Goal: Transaction & Acquisition: Book appointment/travel/reservation

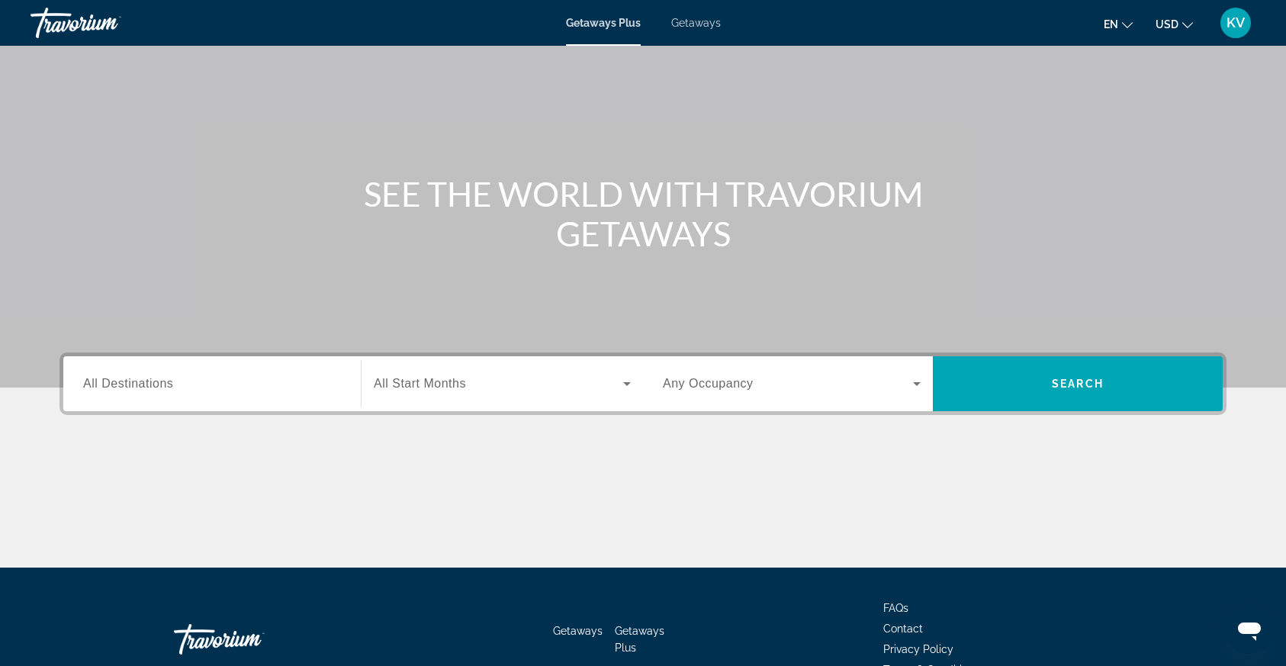
scroll to position [118, 0]
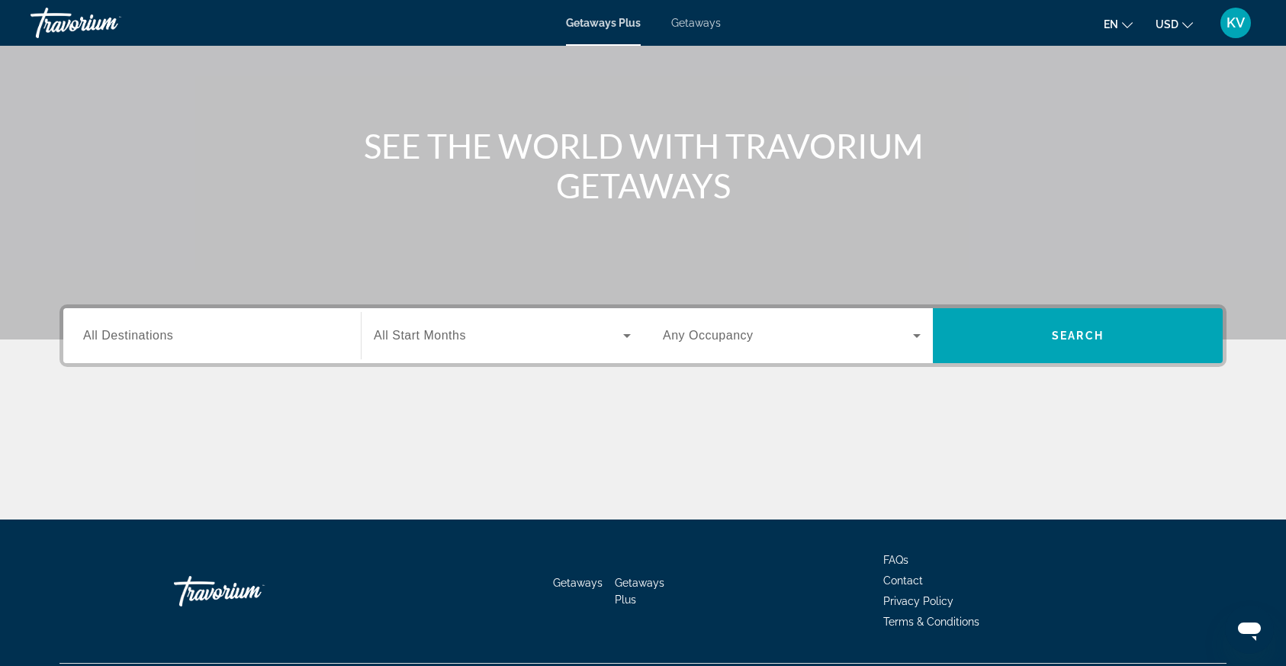
click at [399, 324] on div "Search widget" at bounding box center [502, 335] width 257 height 43
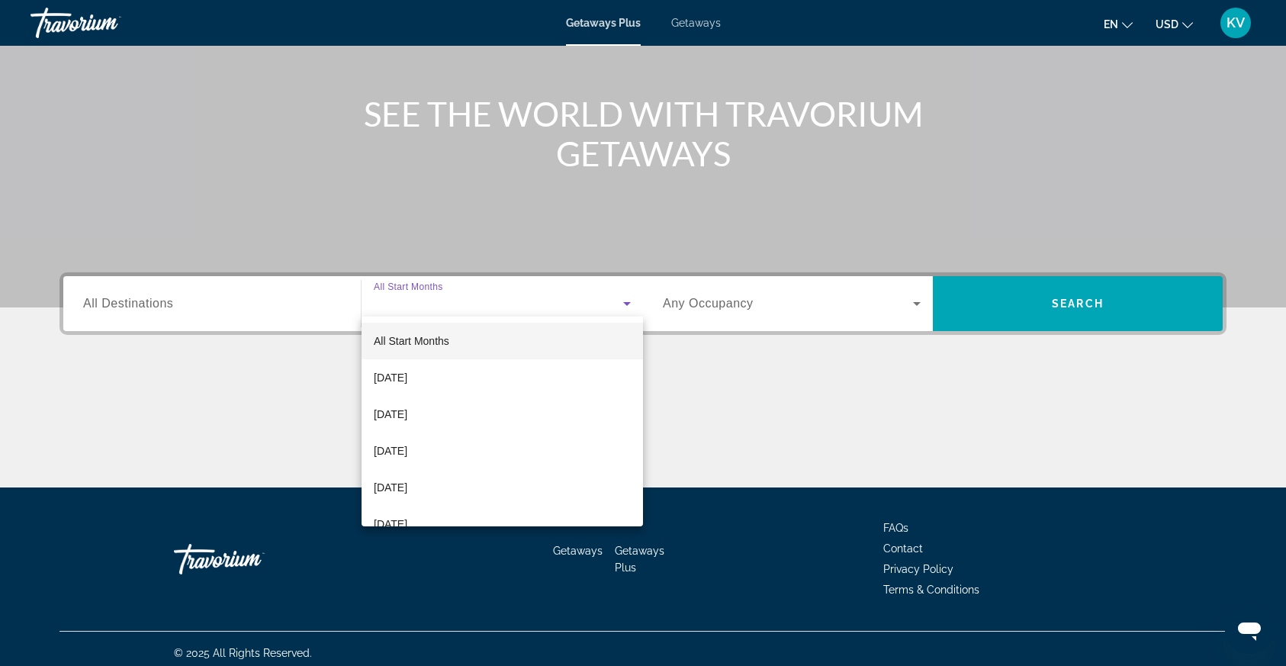
scroll to position [159, 0]
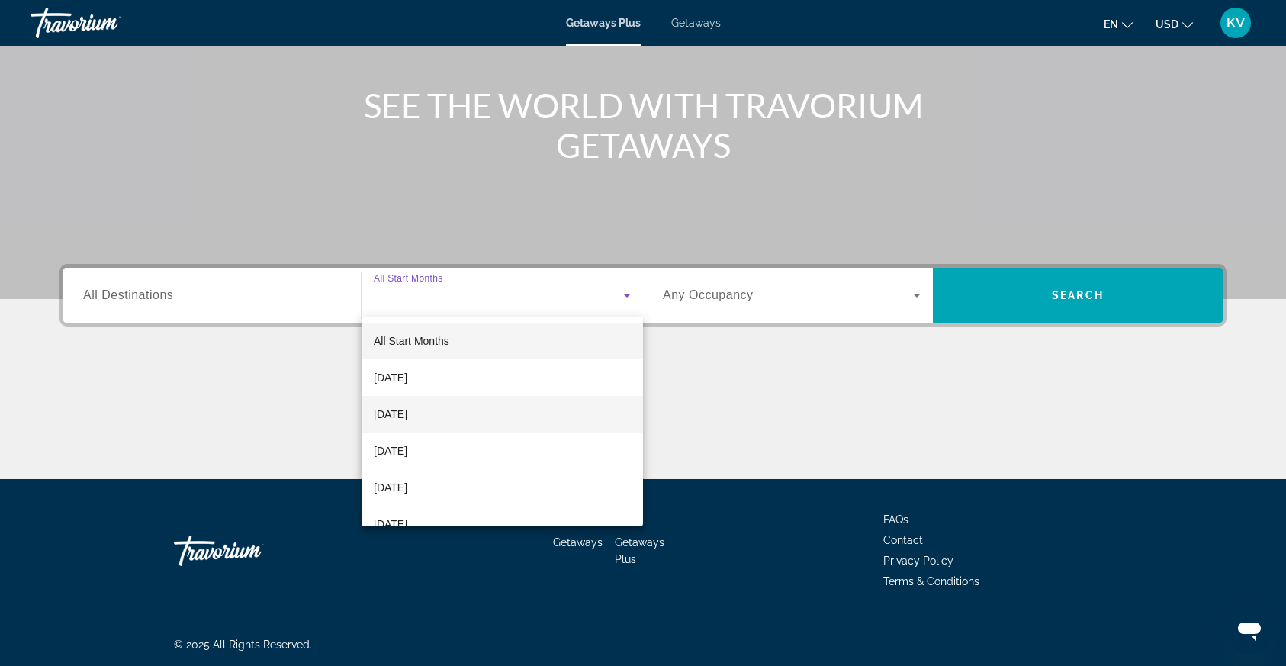
click at [404, 410] on span "[DATE]" at bounding box center [391, 414] width 34 height 18
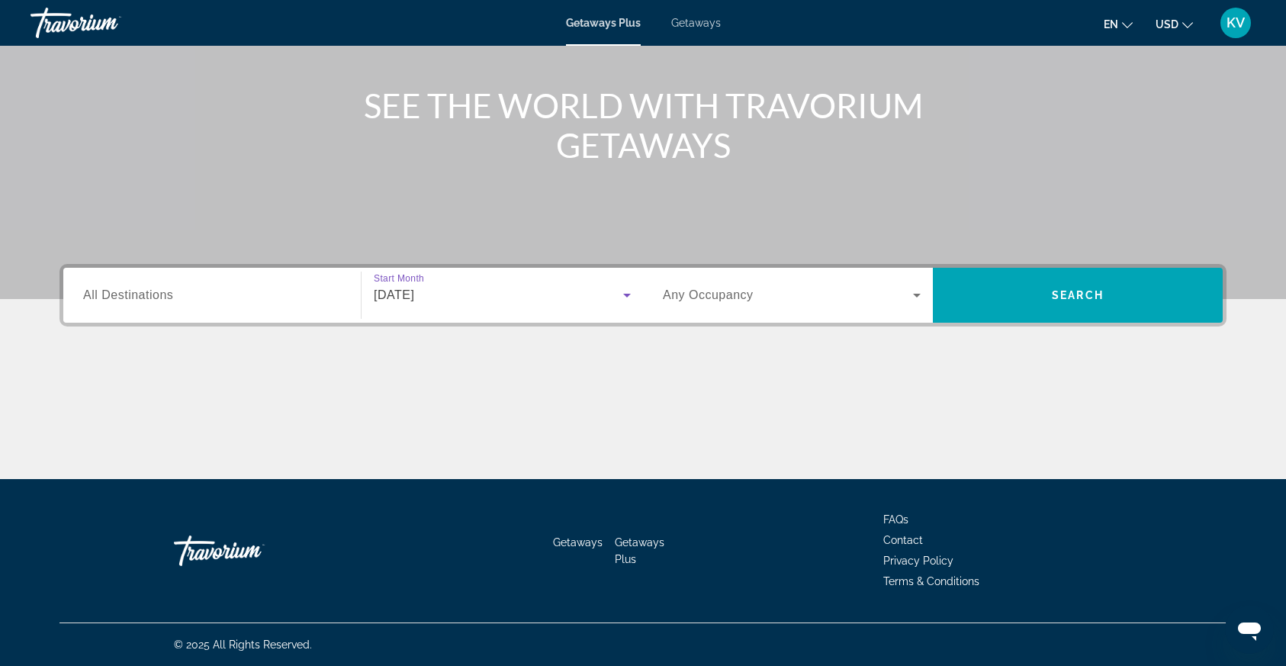
click at [291, 297] on input "Destination All Destinations" at bounding box center [212, 296] width 258 height 18
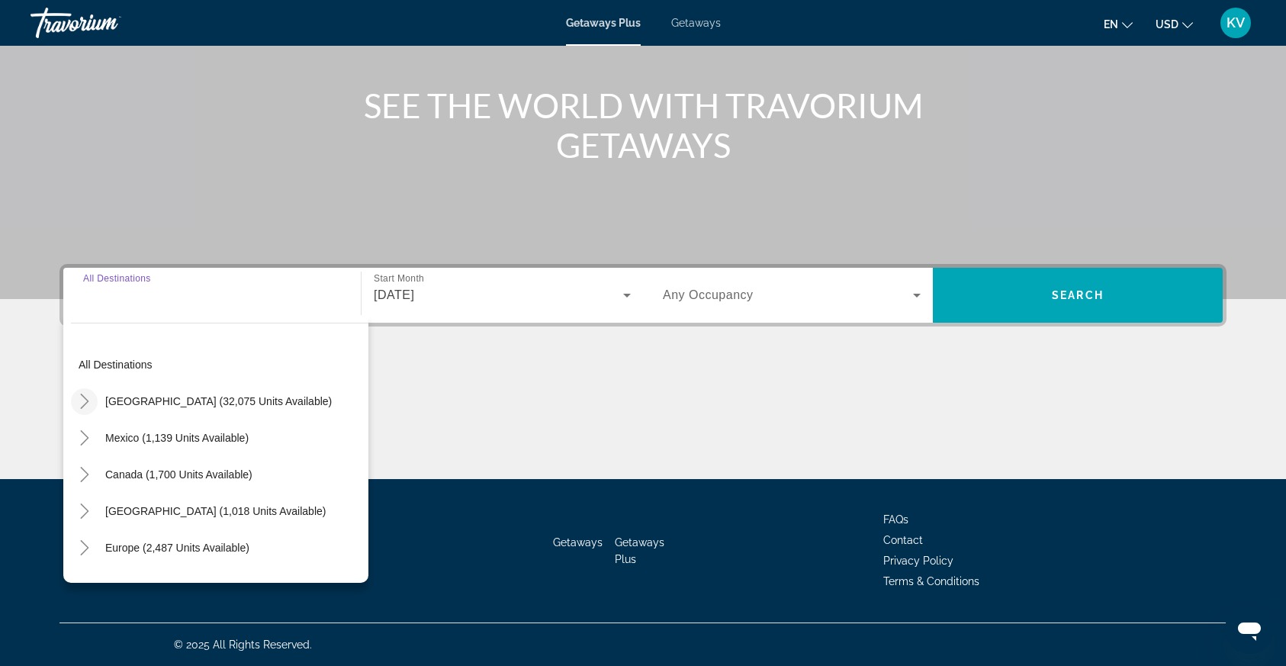
click at [88, 400] on icon "Toggle United States (32,075 units available)" at bounding box center [84, 401] width 15 height 15
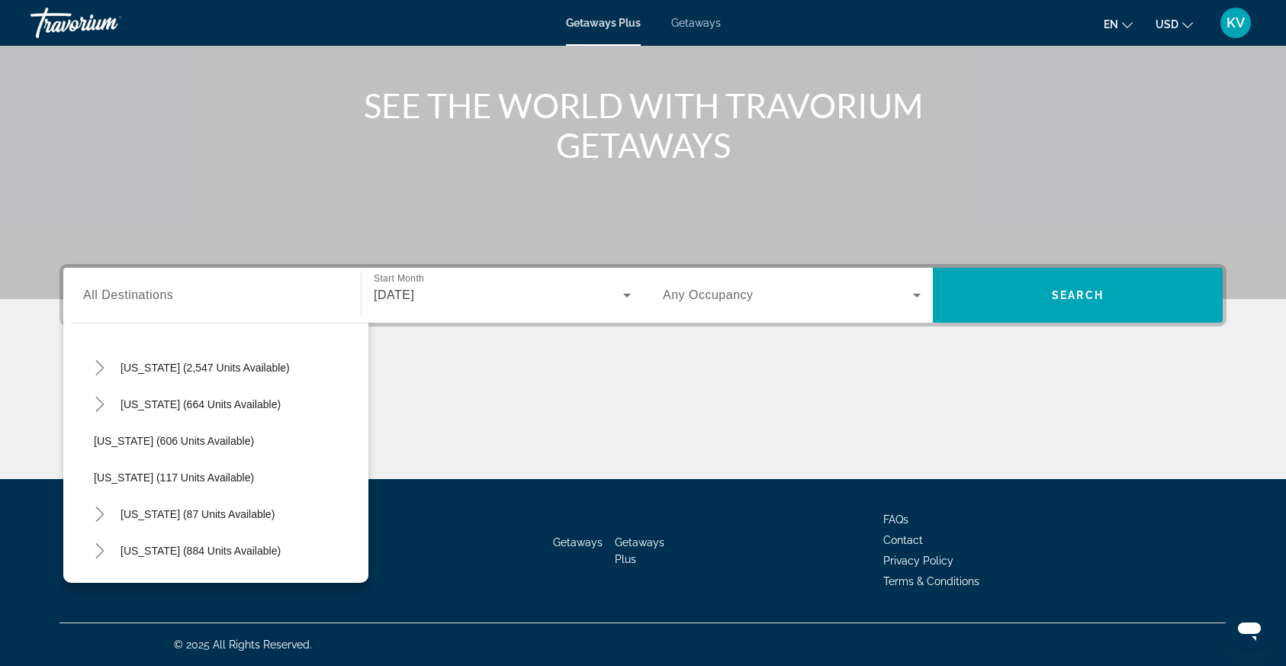
scroll to position [816, 0]
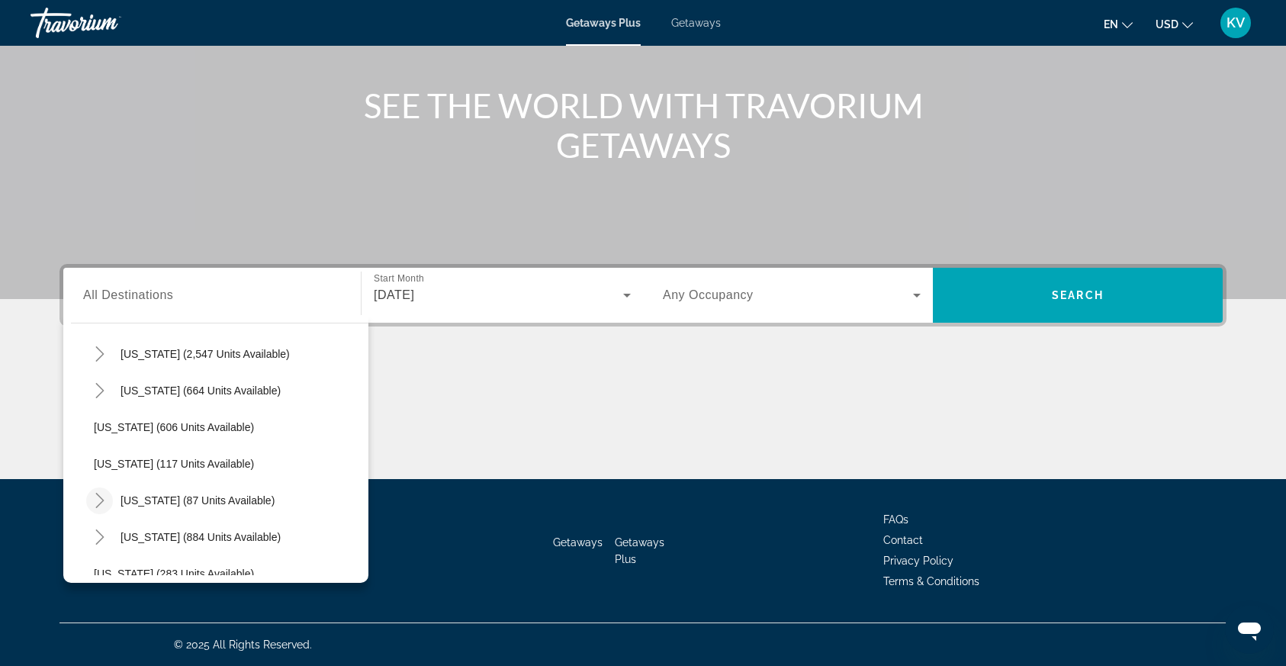
click at [92, 498] on icon "Toggle New York (87 units available)" at bounding box center [99, 500] width 15 height 15
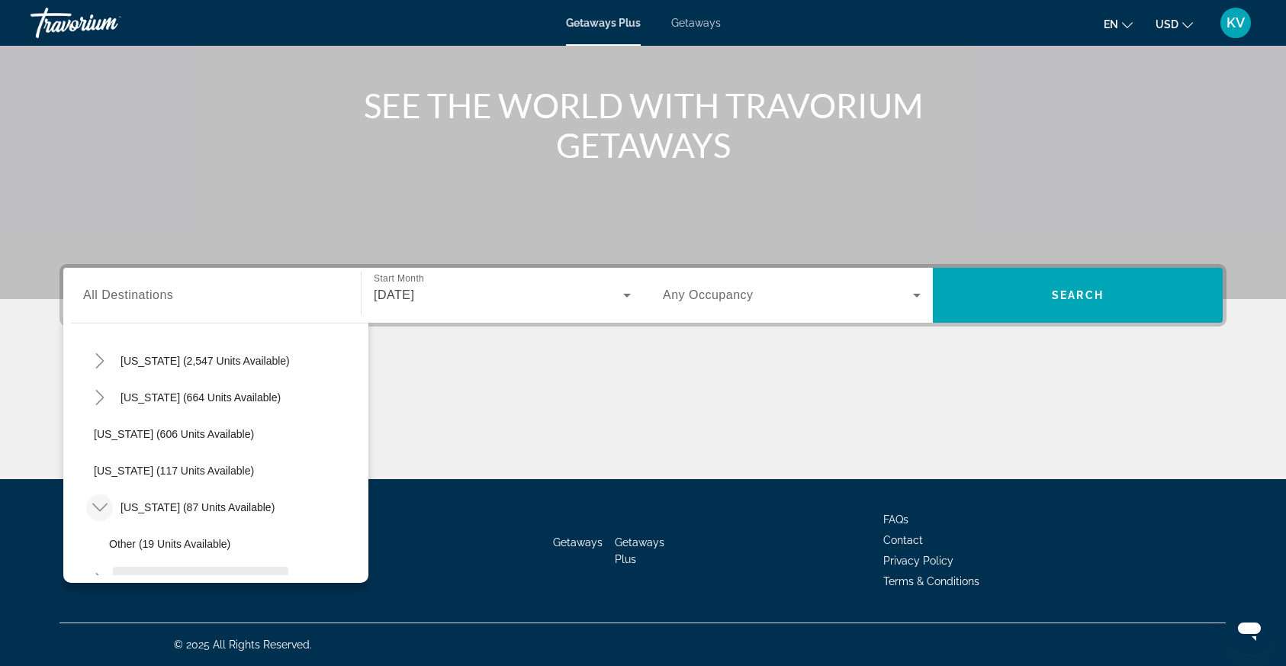
scroll to position [808, 0]
click at [129, 435] on span "[US_STATE] (606 units available)" at bounding box center [174, 436] width 160 height 12
type input "**********"
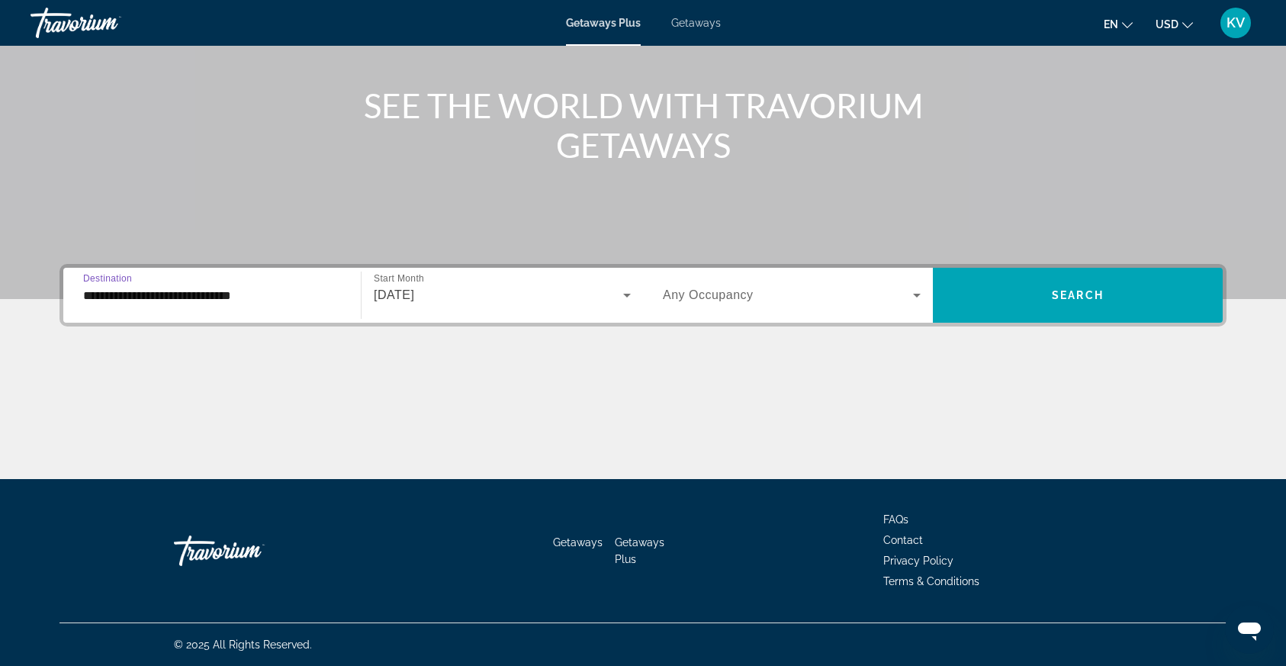
click at [881, 291] on span "Search widget" at bounding box center [788, 295] width 250 height 18
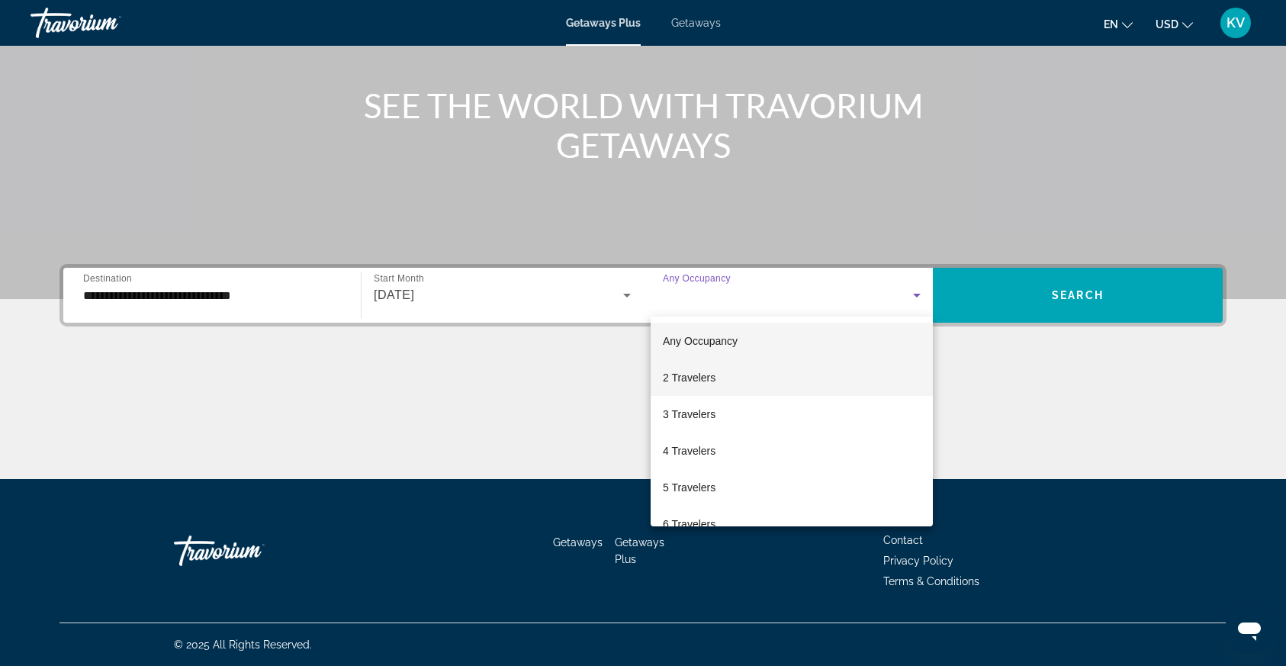
click at [746, 391] on mat-option "2 Travelers" at bounding box center [792, 377] width 282 height 37
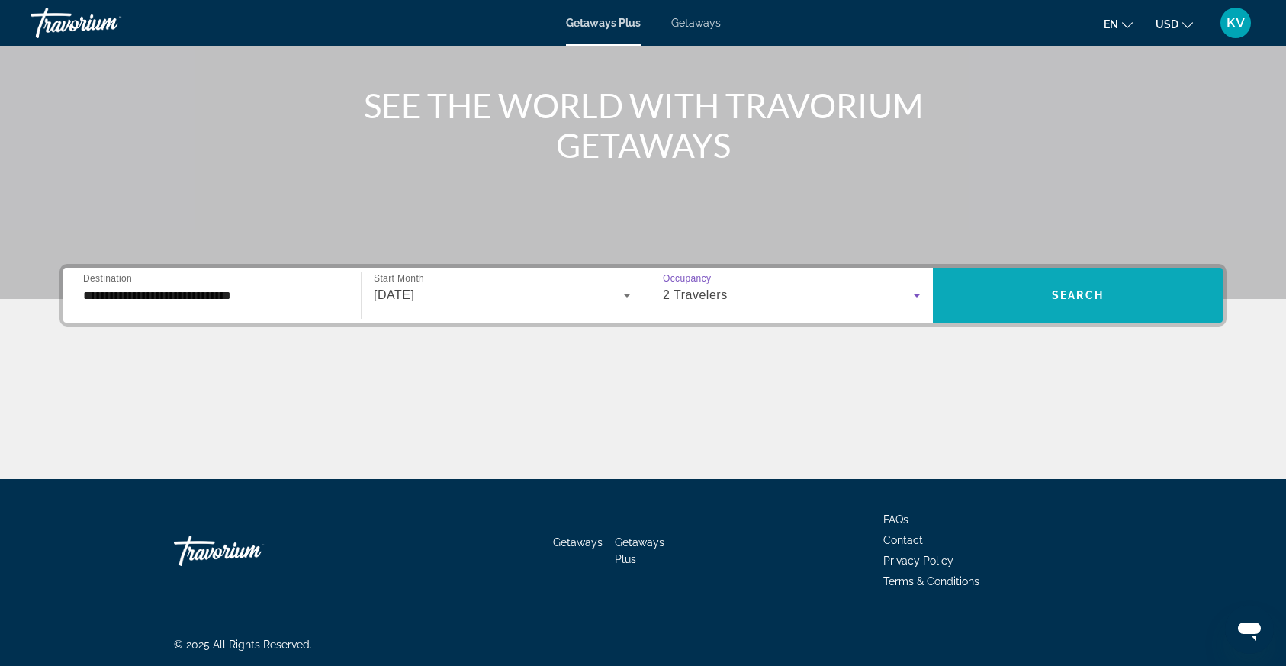
click at [1015, 291] on span "Search widget" at bounding box center [1078, 295] width 290 height 37
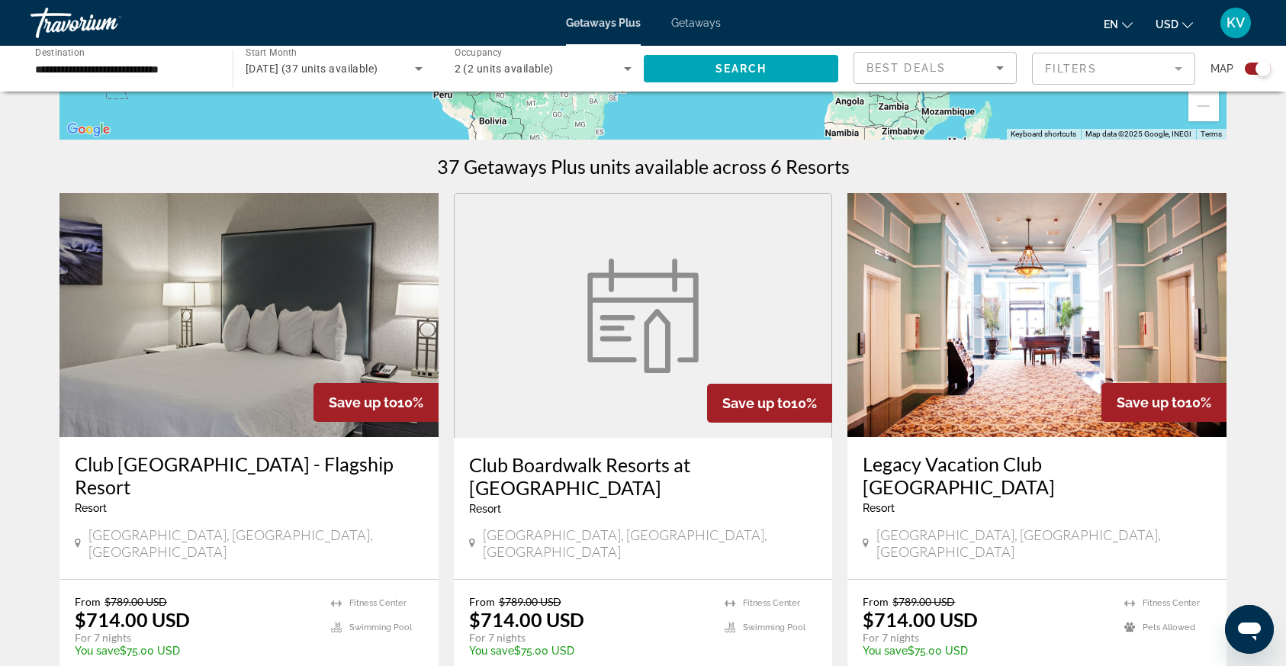
scroll to position [419, 0]
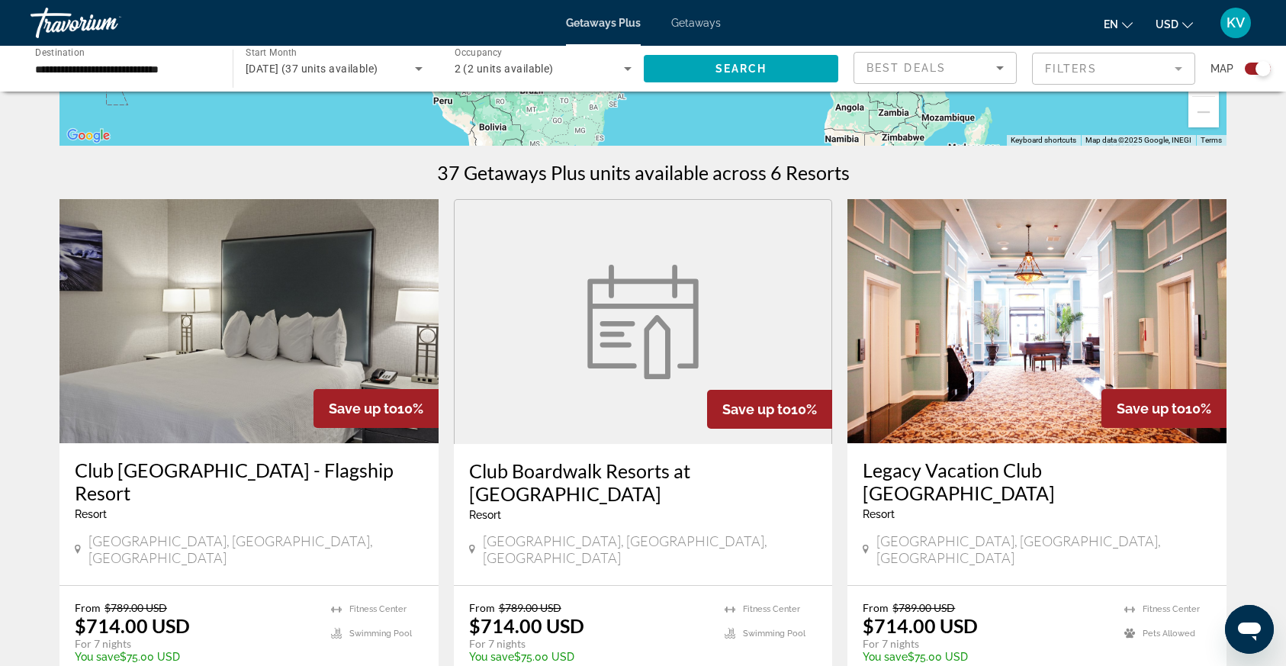
click at [965, 58] on div "Best Deals" at bounding box center [935, 74] width 137 height 43
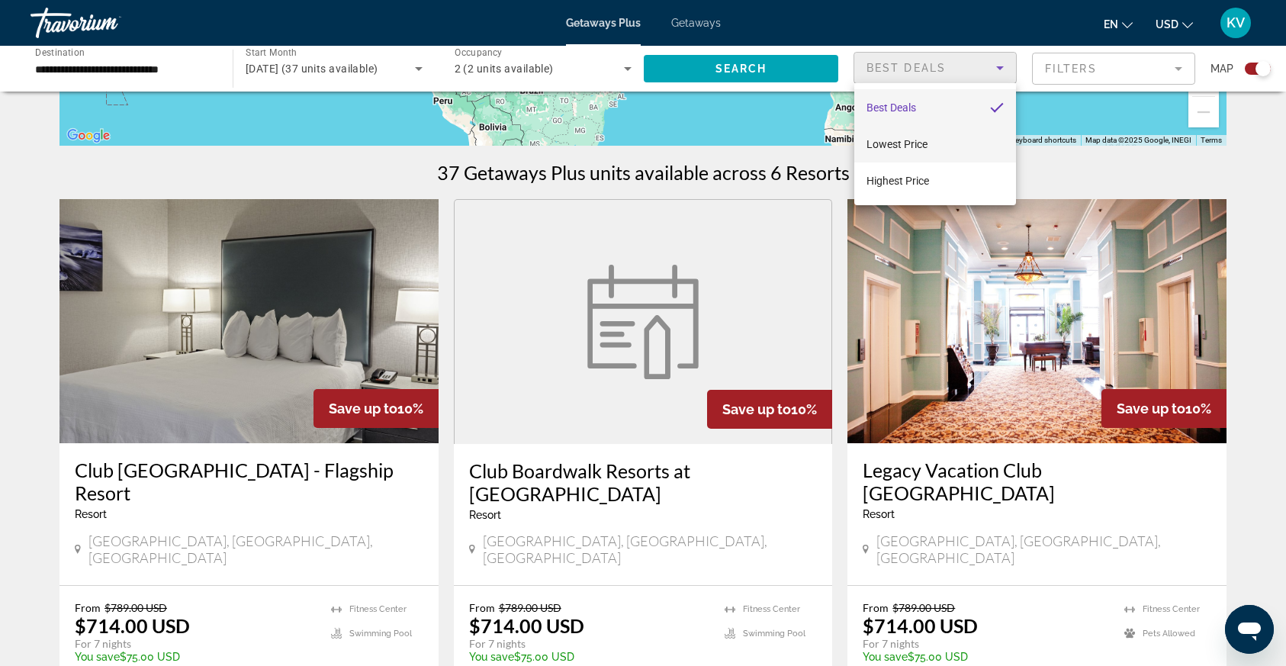
click at [920, 144] on span "Lowest Price" at bounding box center [897, 144] width 61 height 12
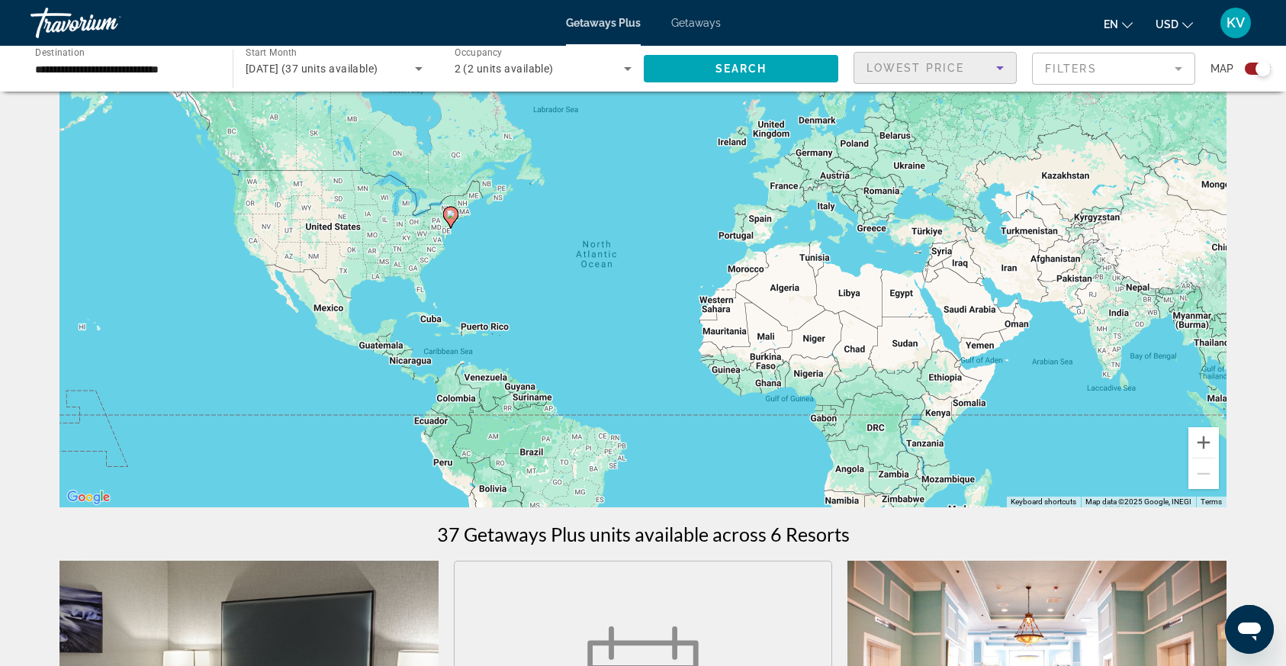
scroll to position [0, 0]
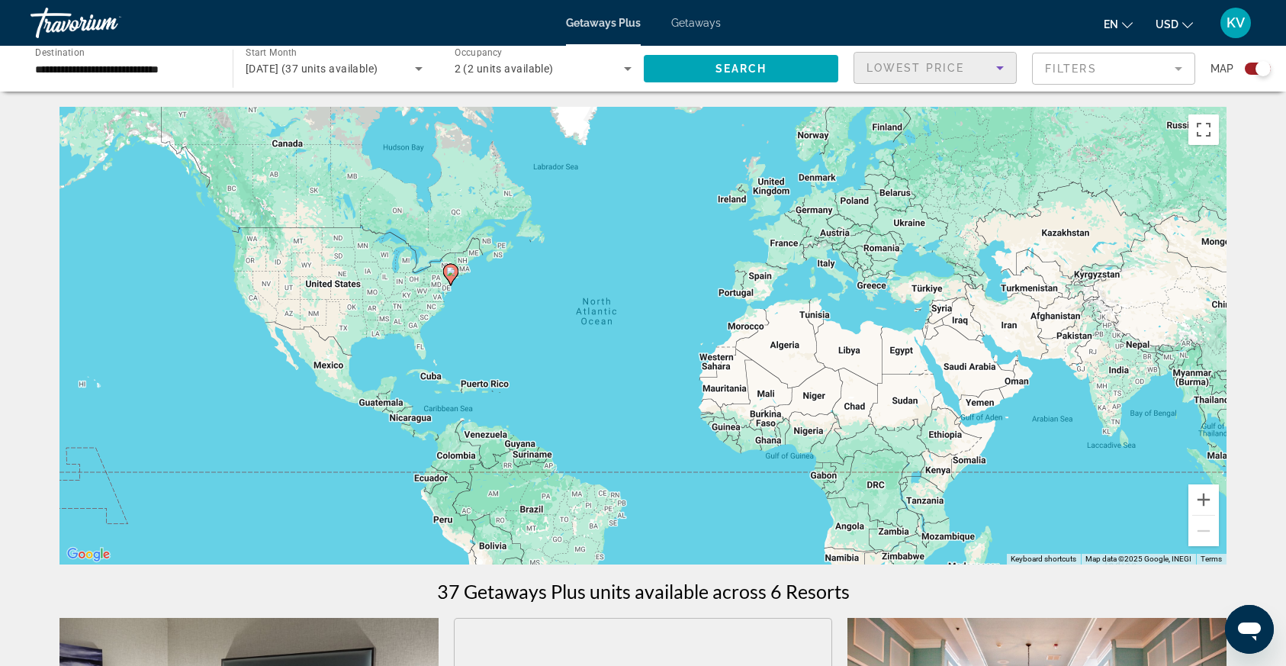
click at [535, 72] on span "2 (2 units available)" at bounding box center [504, 69] width 99 height 12
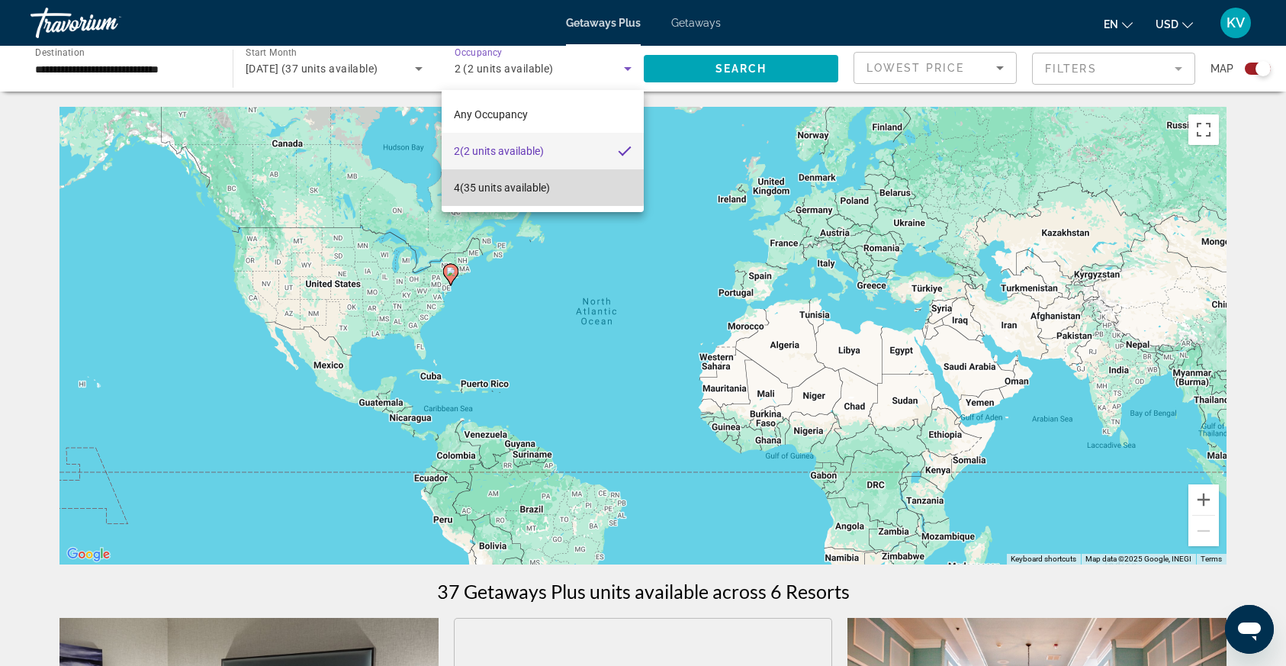
click at [517, 184] on span "4 (35 units available)" at bounding box center [502, 188] width 96 height 18
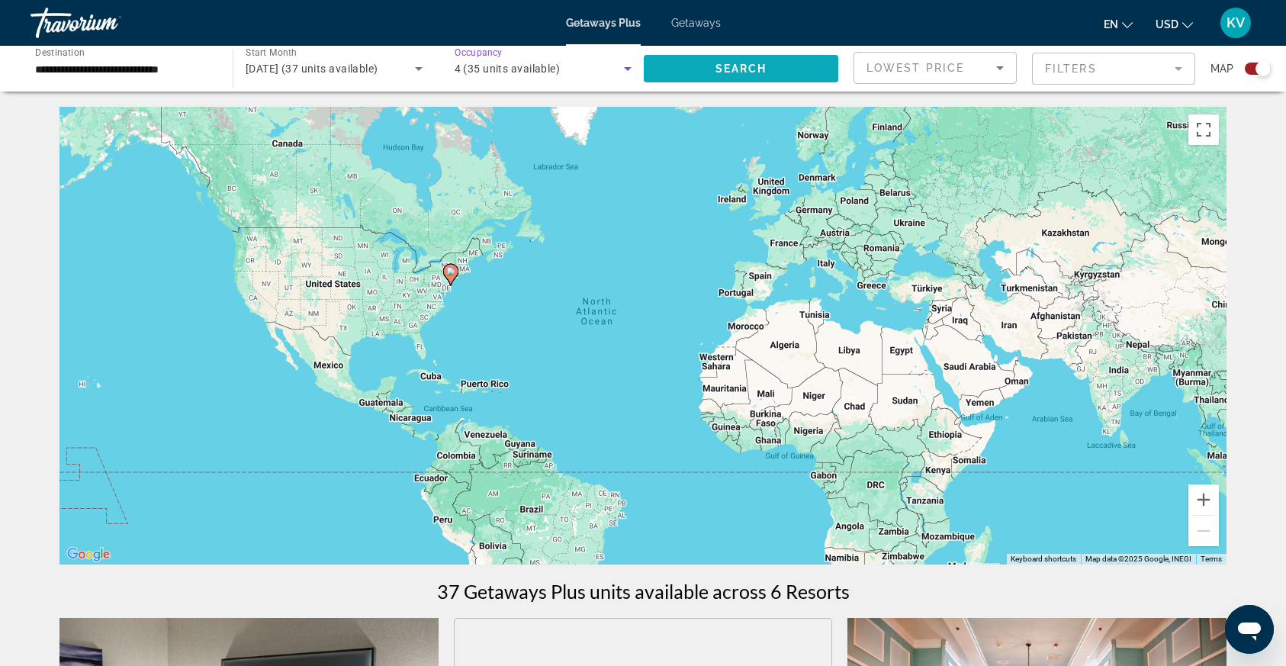
click at [760, 76] on span "Search widget" at bounding box center [741, 68] width 195 height 37
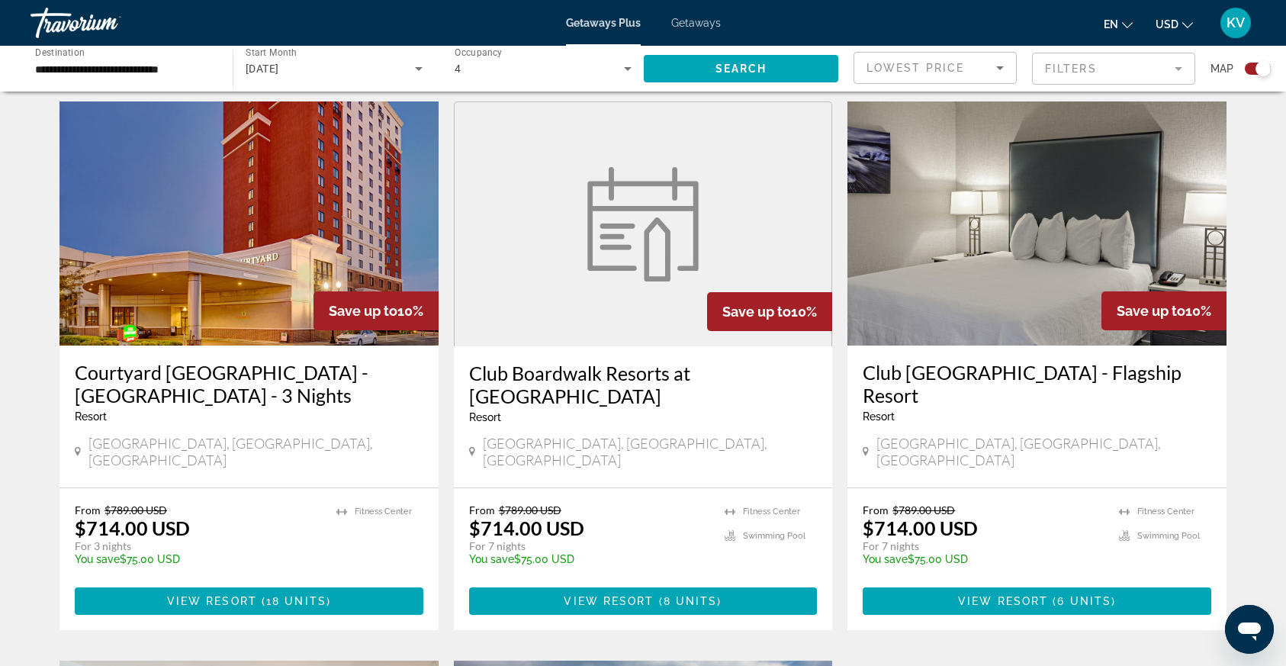
scroll to position [517, 0]
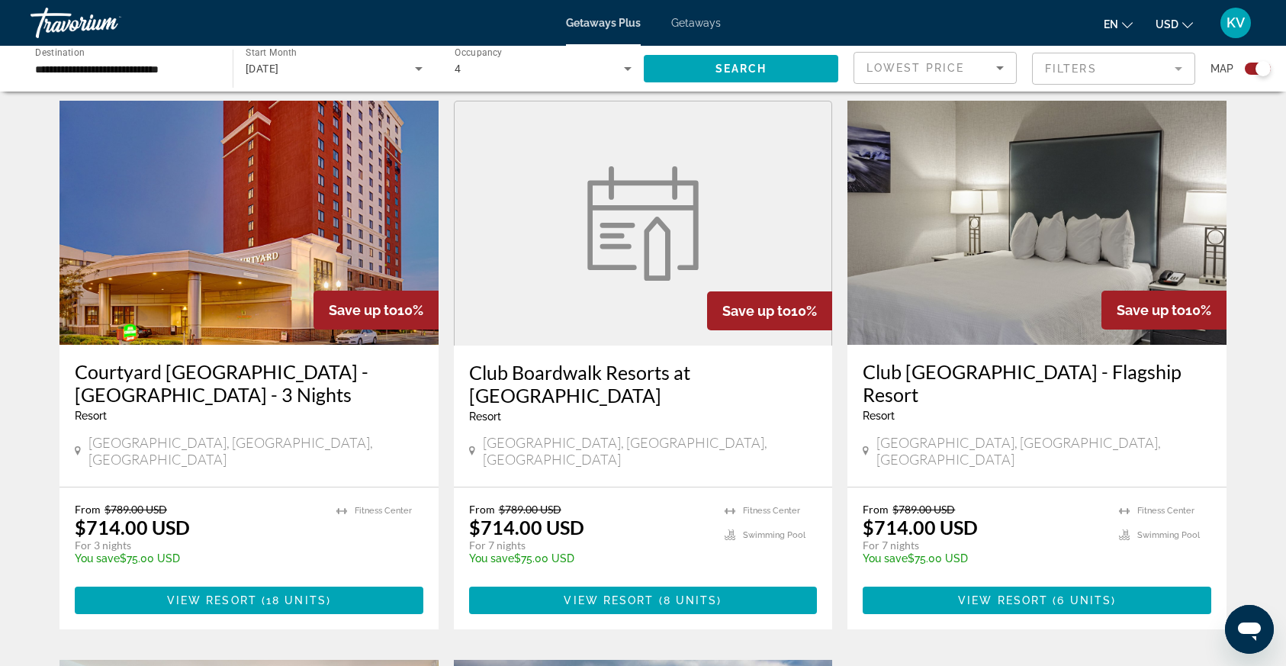
click at [104, 390] on h3 "Courtyard [GEOGRAPHIC_DATA] - [GEOGRAPHIC_DATA] - 3 Nights" at bounding box center [249, 383] width 349 height 46
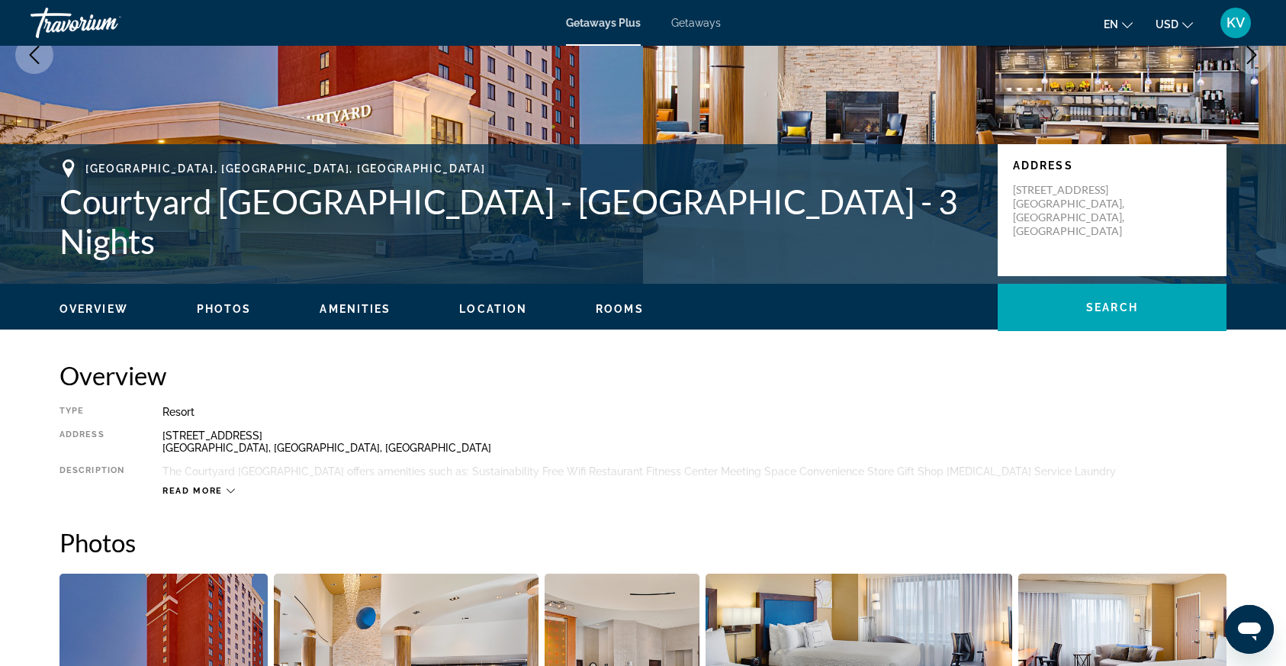
scroll to position [231, 0]
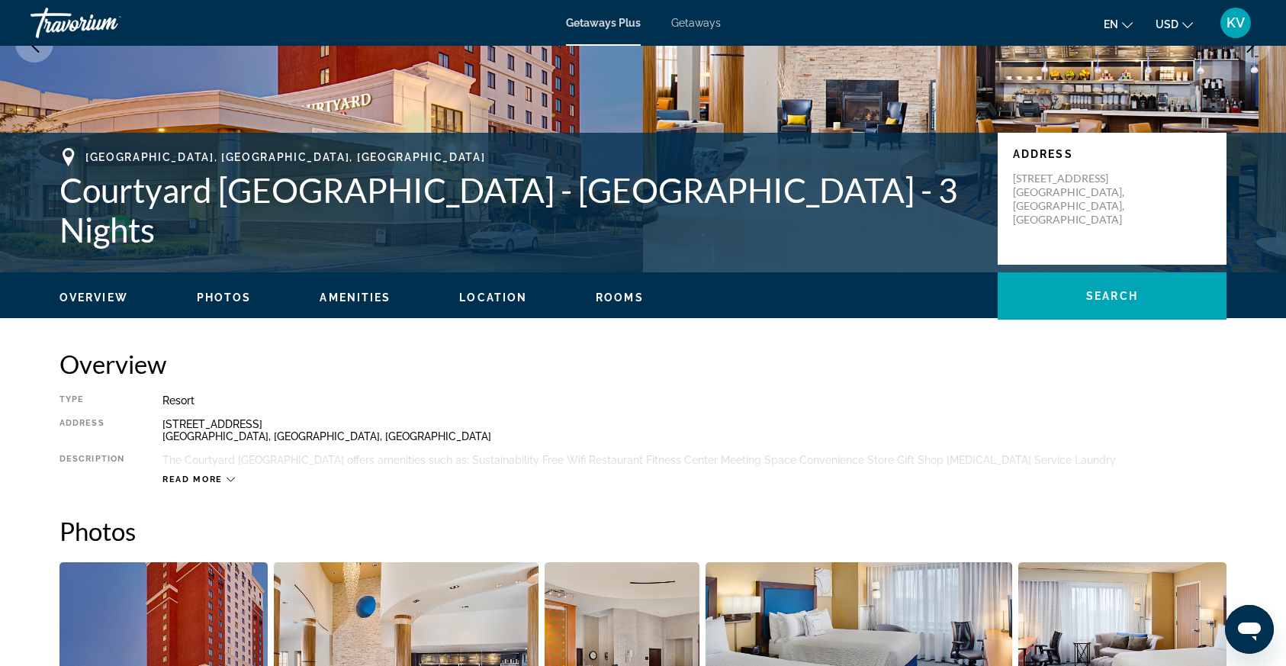
click at [203, 220] on h1 "Courtyard [GEOGRAPHIC_DATA] - [GEOGRAPHIC_DATA] - 3 Nights" at bounding box center [521, 209] width 923 height 79
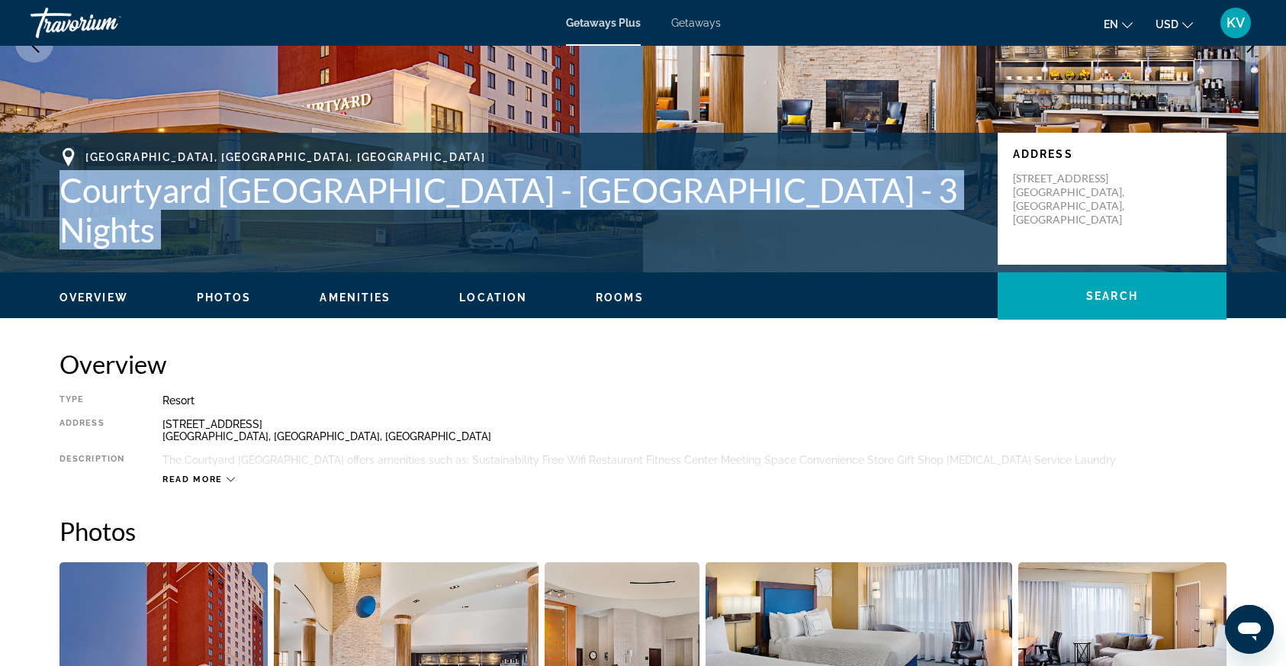
click at [203, 220] on h1 "Courtyard [GEOGRAPHIC_DATA] - [GEOGRAPHIC_DATA] - 3 Nights" at bounding box center [521, 209] width 923 height 79
copy h1 "Courtyard [GEOGRAPHIC_DATA] - [GEOGRAPHIC_DATA] - 3 Nights"
click at [196, 477] on span "Read more" at bounding box center [193, 480] width 60 height 10
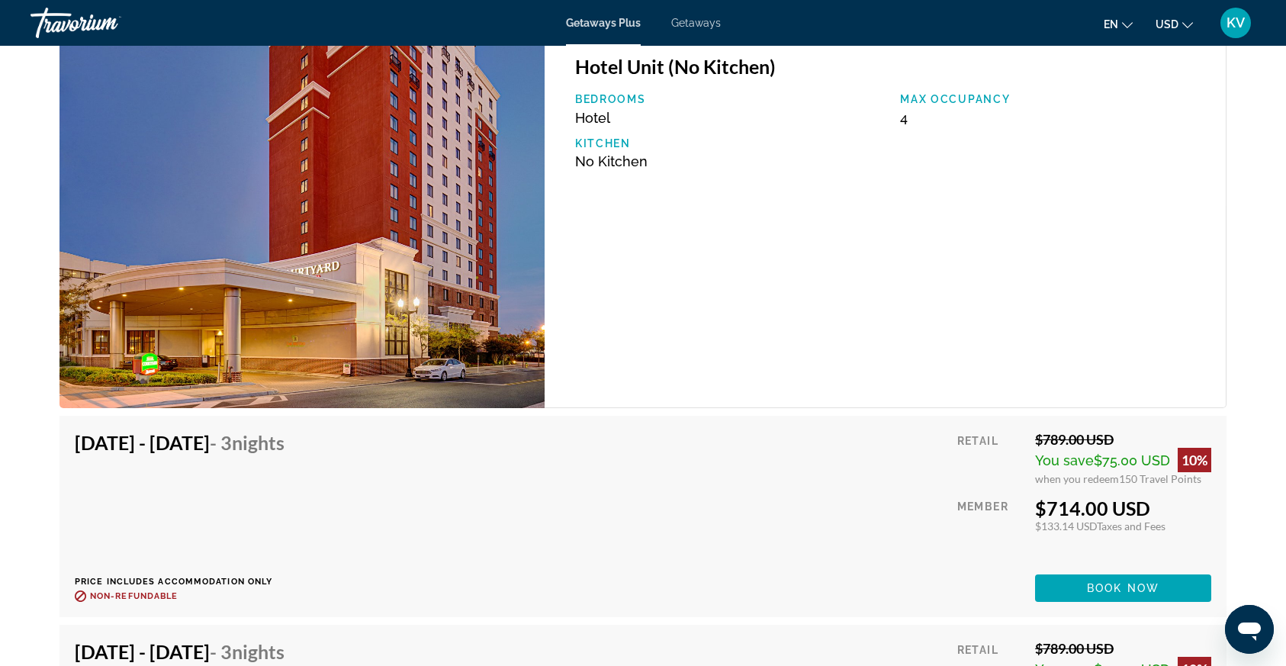
scroll to position [2333, 0]
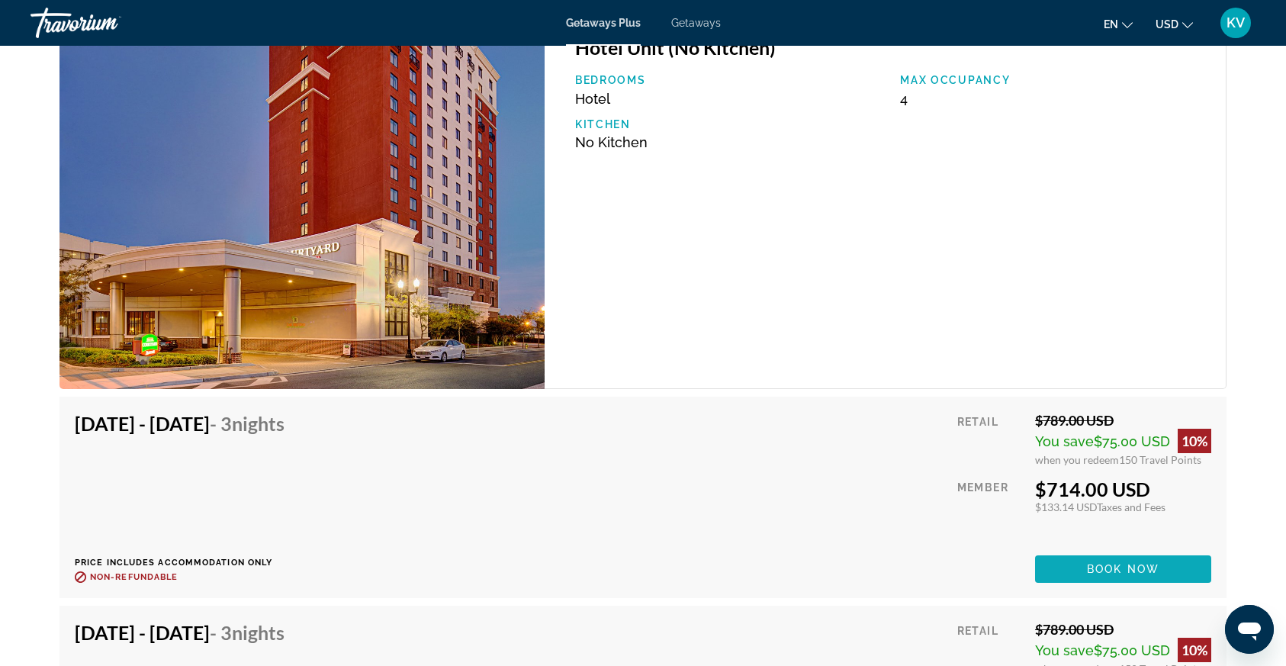
click at [1061, 563] on span "Main content" at bounding box center [1123, 569] width 176 height 37
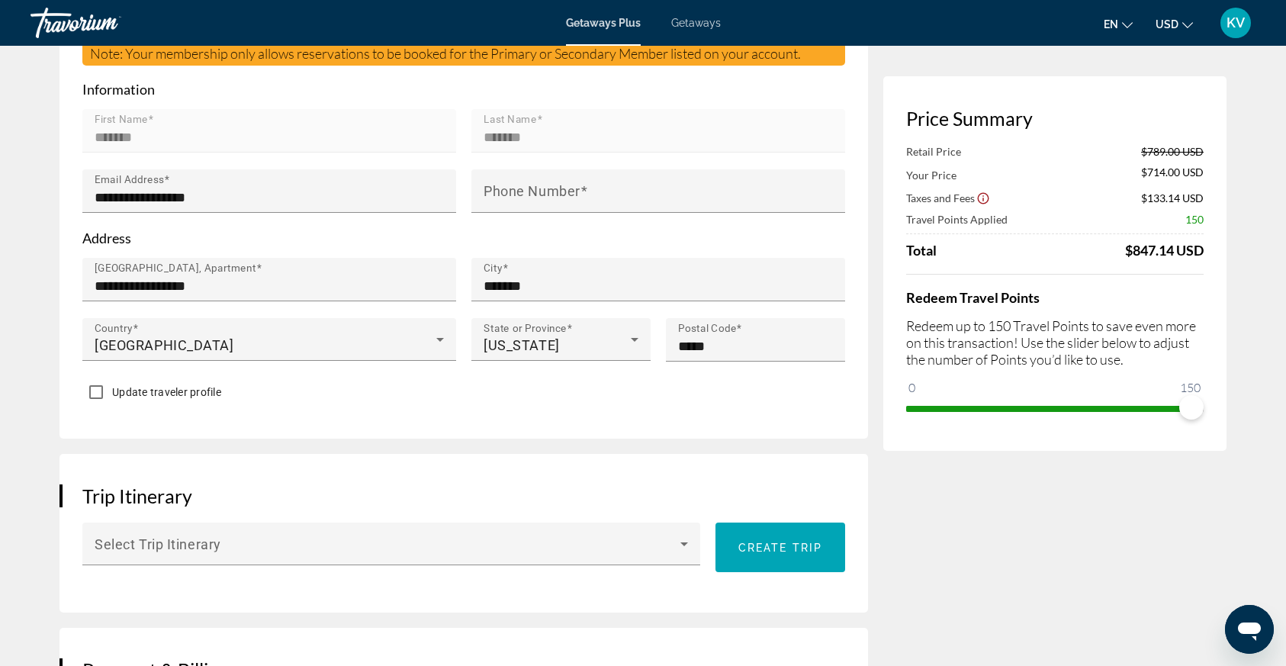
scroll to position [506, 0]
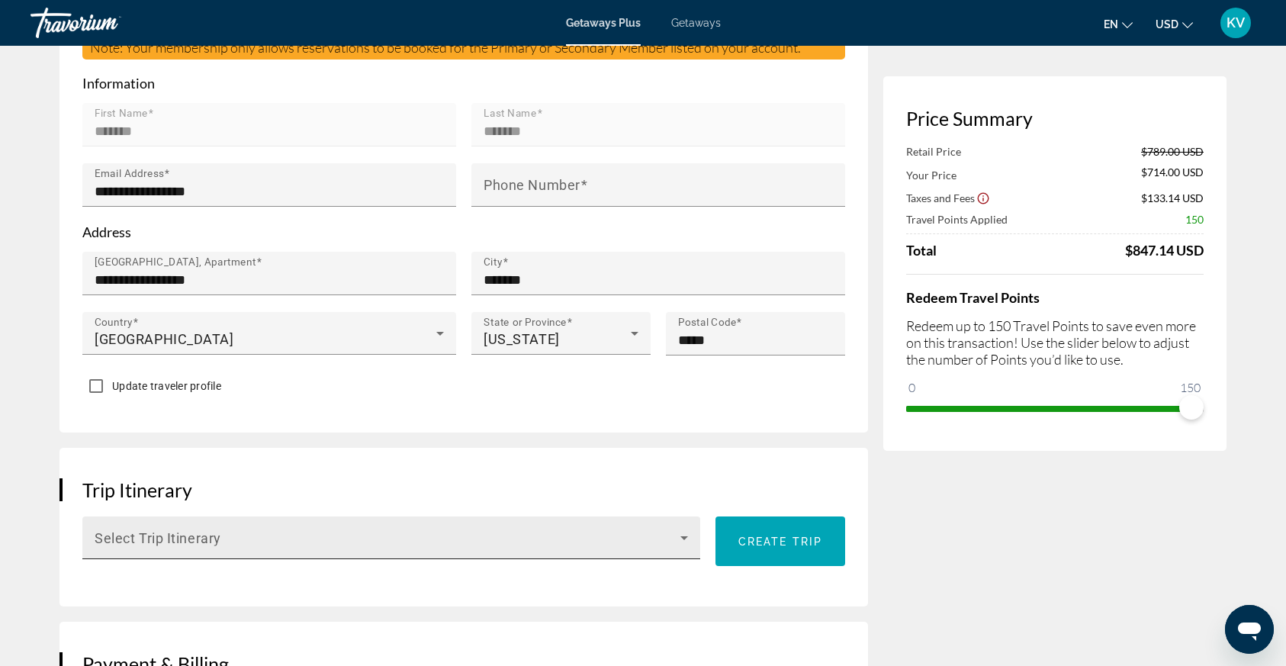
click at [291, 546] on span "Main content" at bounding box center [388, 544] width 586 height 18
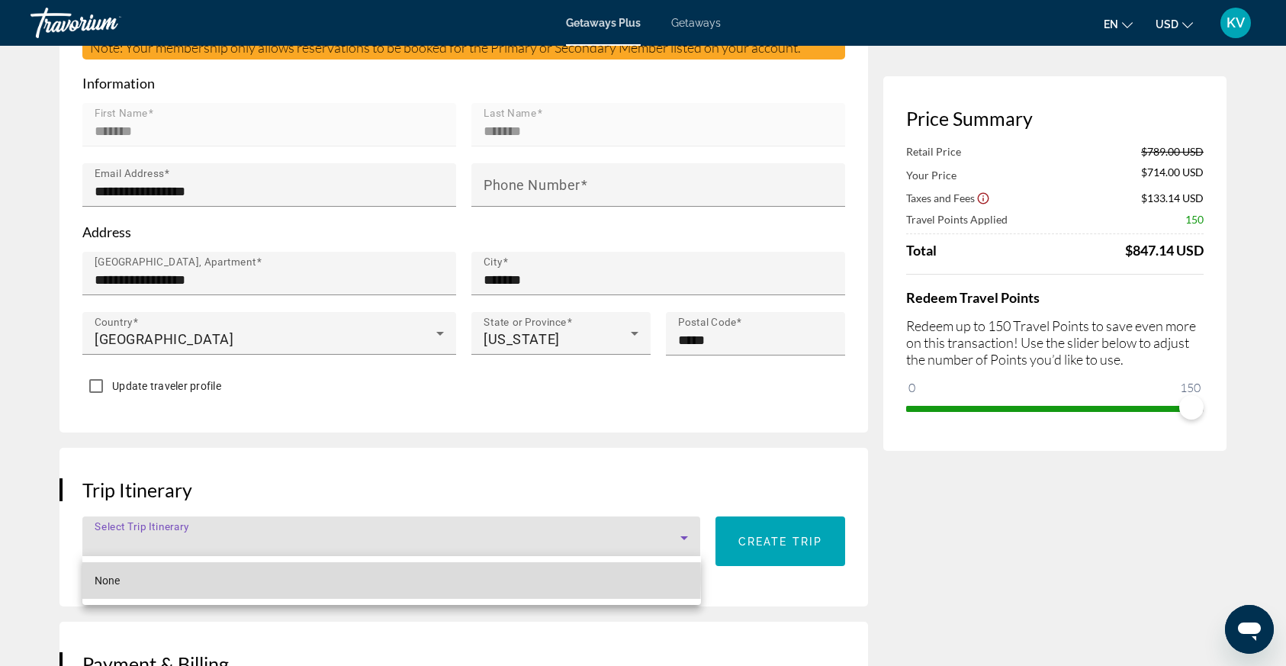
click at [280, 578] on mat-option "None" at bounding box center [391, 580] width 619 height 37
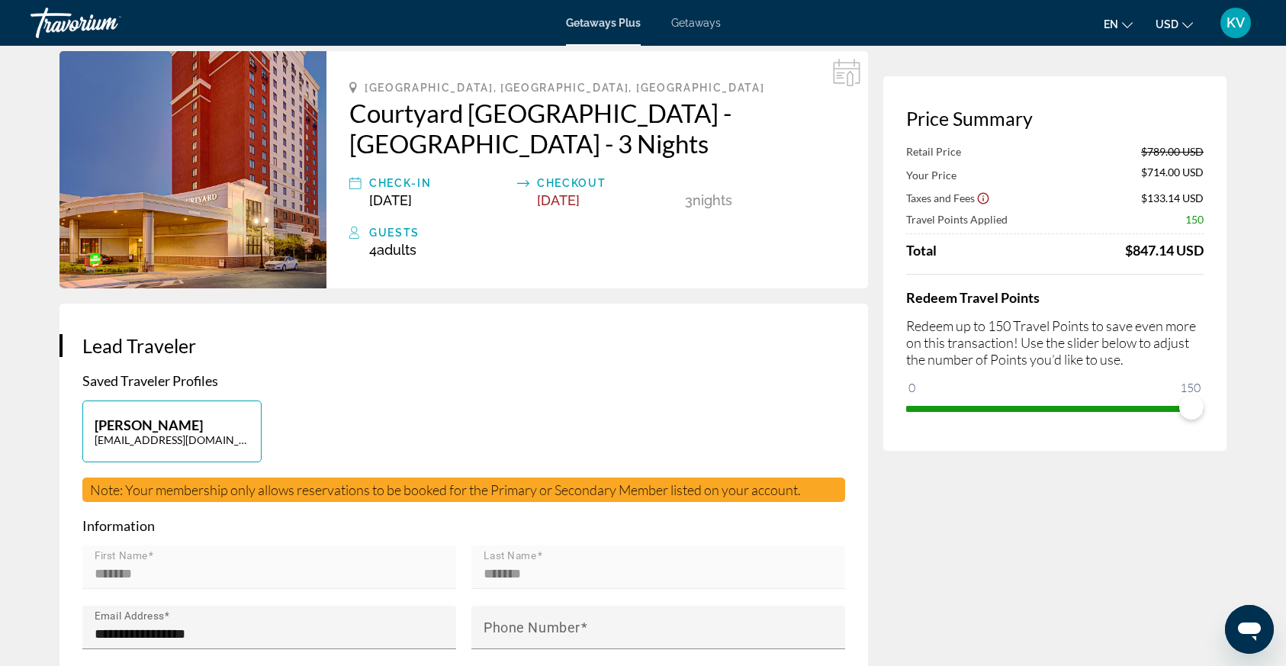
scroll to position [0, 0]
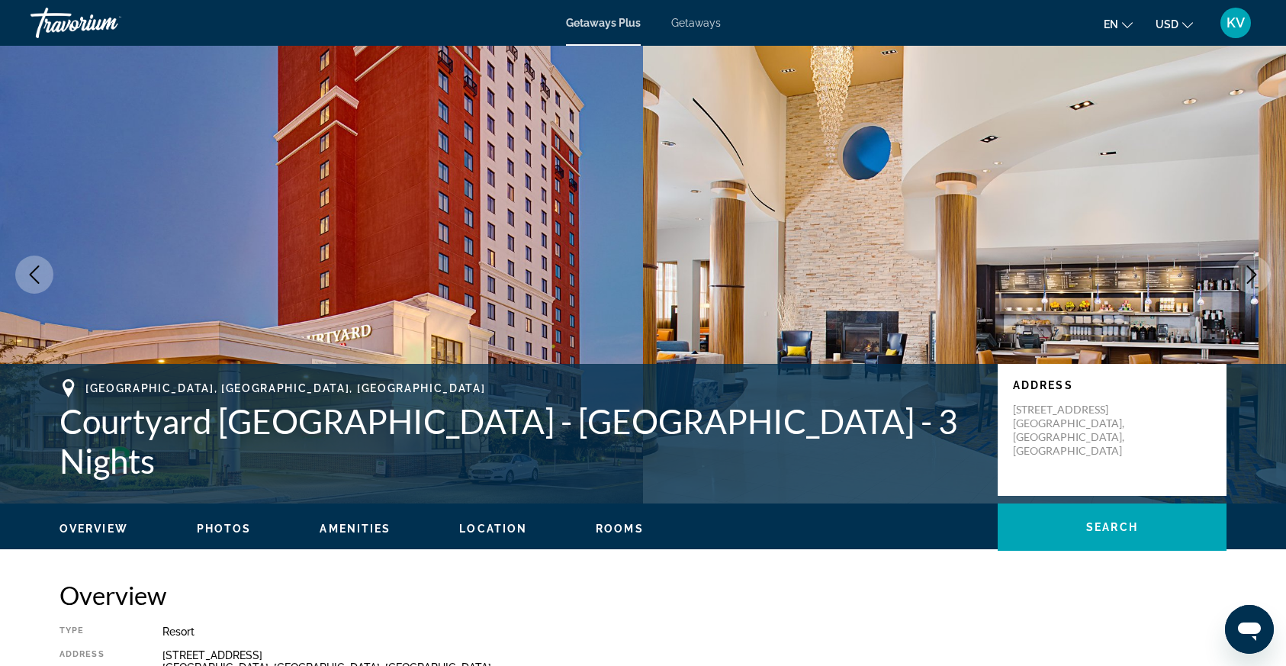
click at [704, 24] on span "Getaways" at bounding box center [696, 23] width 50 height 12
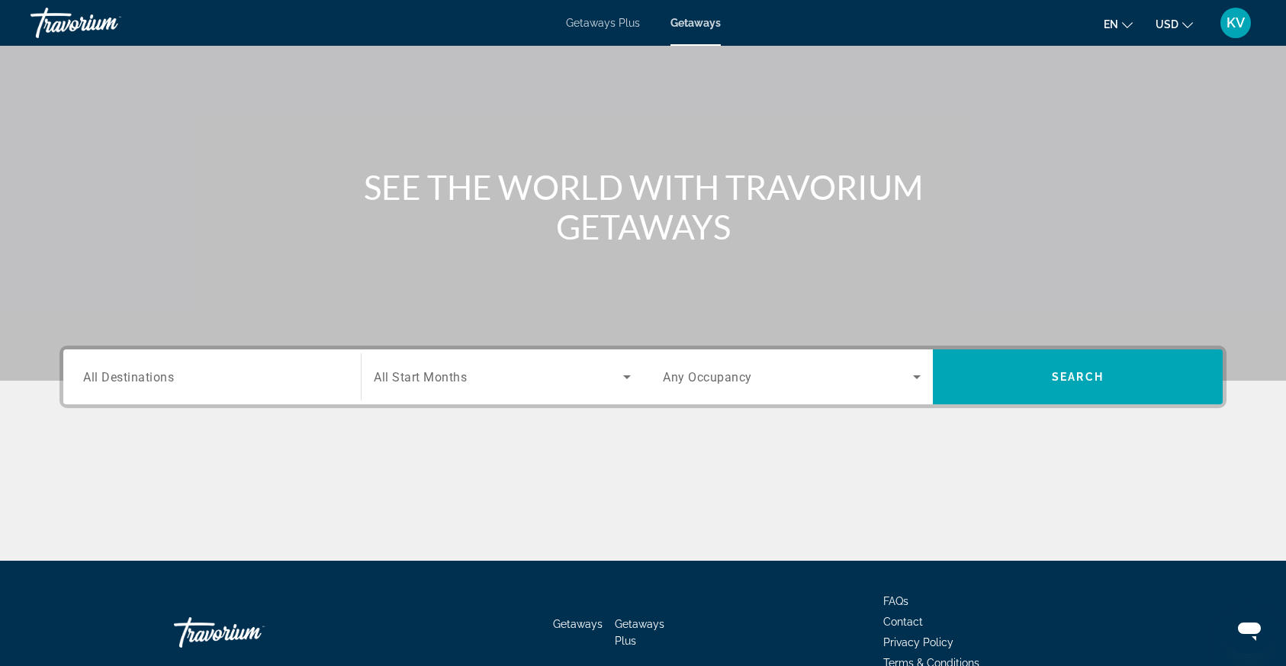
click at [258, 365] on div "Search widget" at bounding box center [212, 377] width 258 height 43
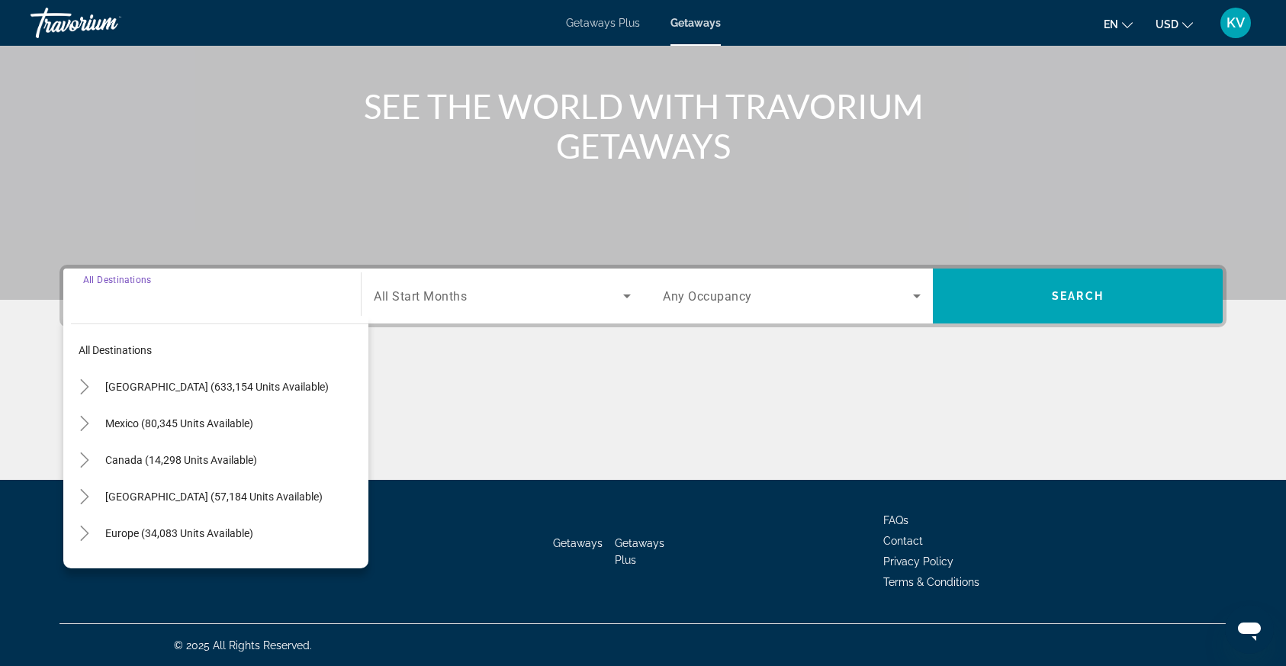
scroll to position [159, 0]
click at [89, 377] on mat-icon "Toggle United States (633,154 units available)" at bounding box center [84, 386] width 27 height 27
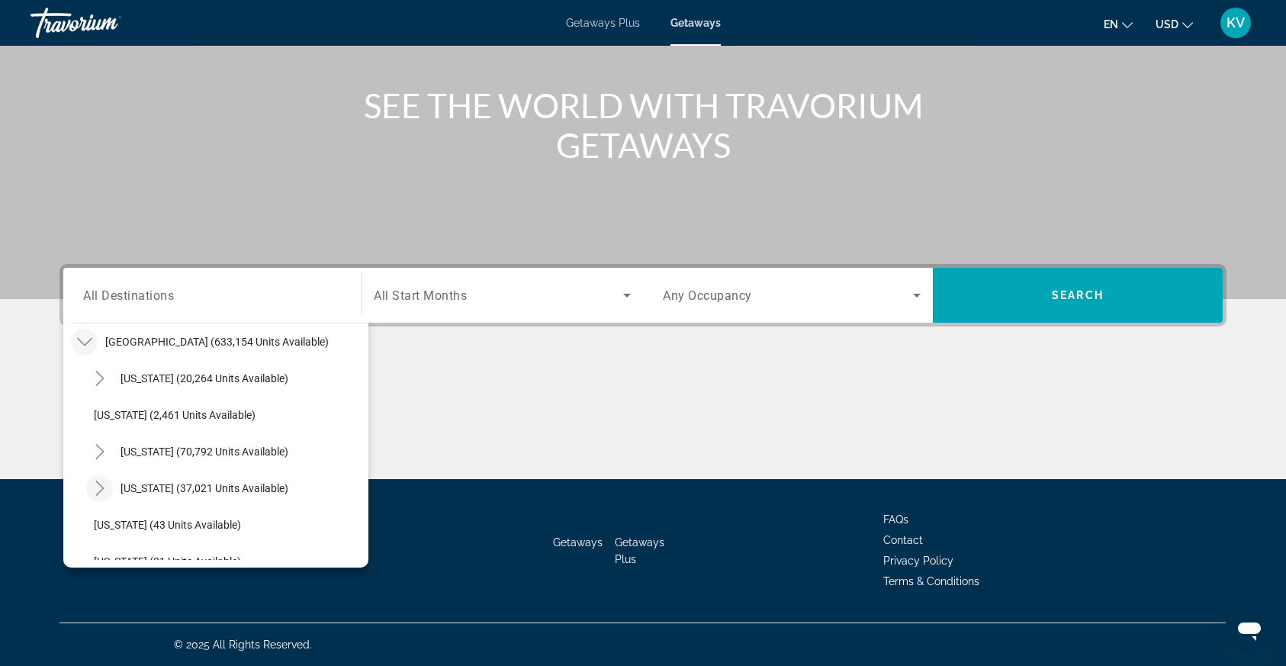
click at [108, 485] on mat-icon "Toggle Colorado (37,021 units available)" at bounding box center [99, 488] width 27 height 27
click at [105, 490] on icon "Toggle Colorado (37,021 units available)" at bounding box center [99, 488] width 15 height 15
click at [106, 343] on icon "Toggle California (70,792 units available)" at bounding box center [99, 340] width 15 height 15
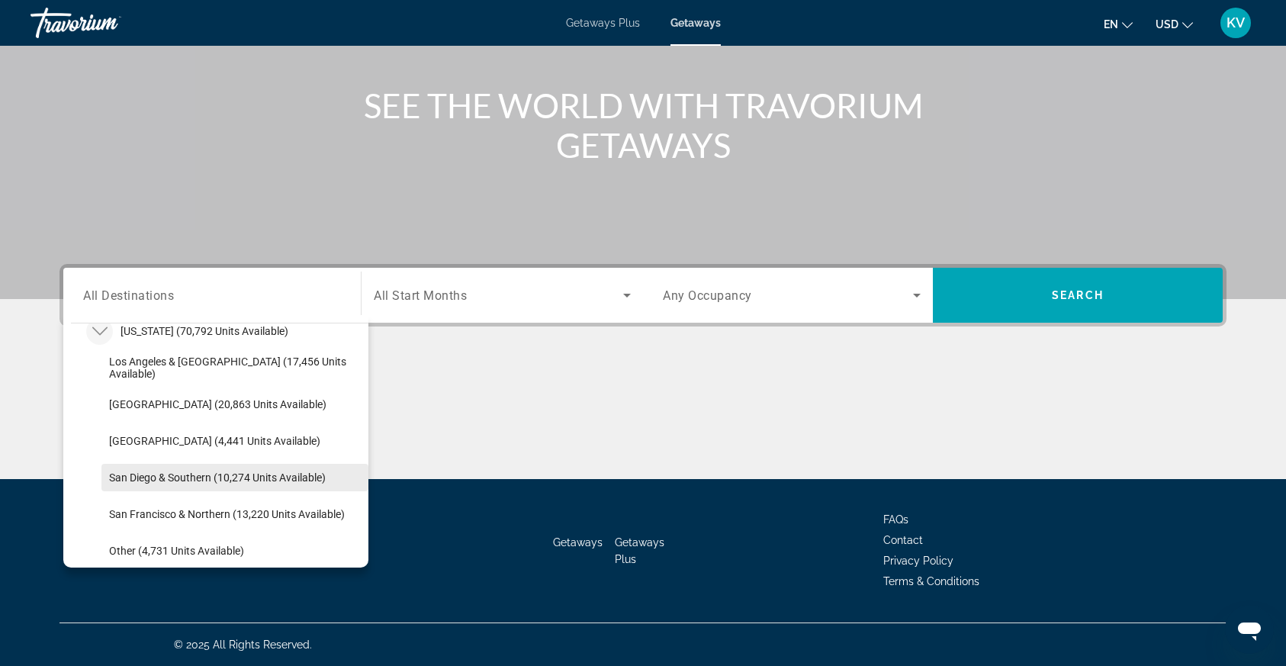
scroll to position [158, 0]
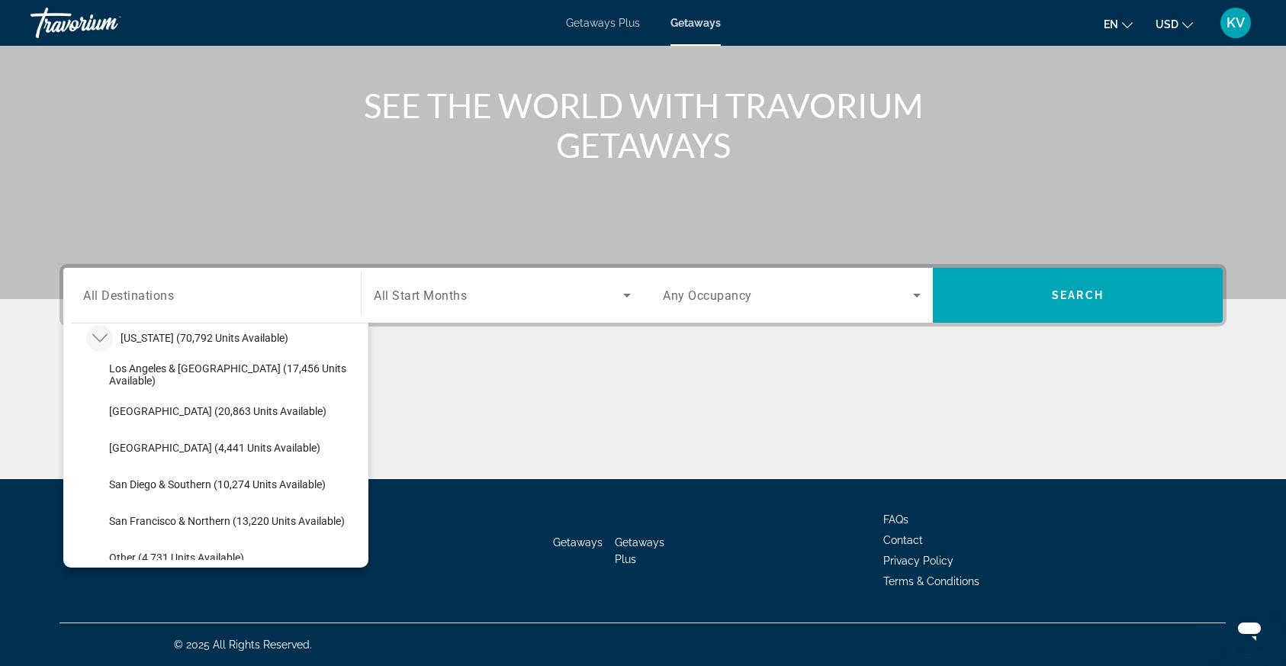
click at [101, 332] on icon "Toggle California (70,792 units available)" at bounding box center [99, 337] width 15 height 15
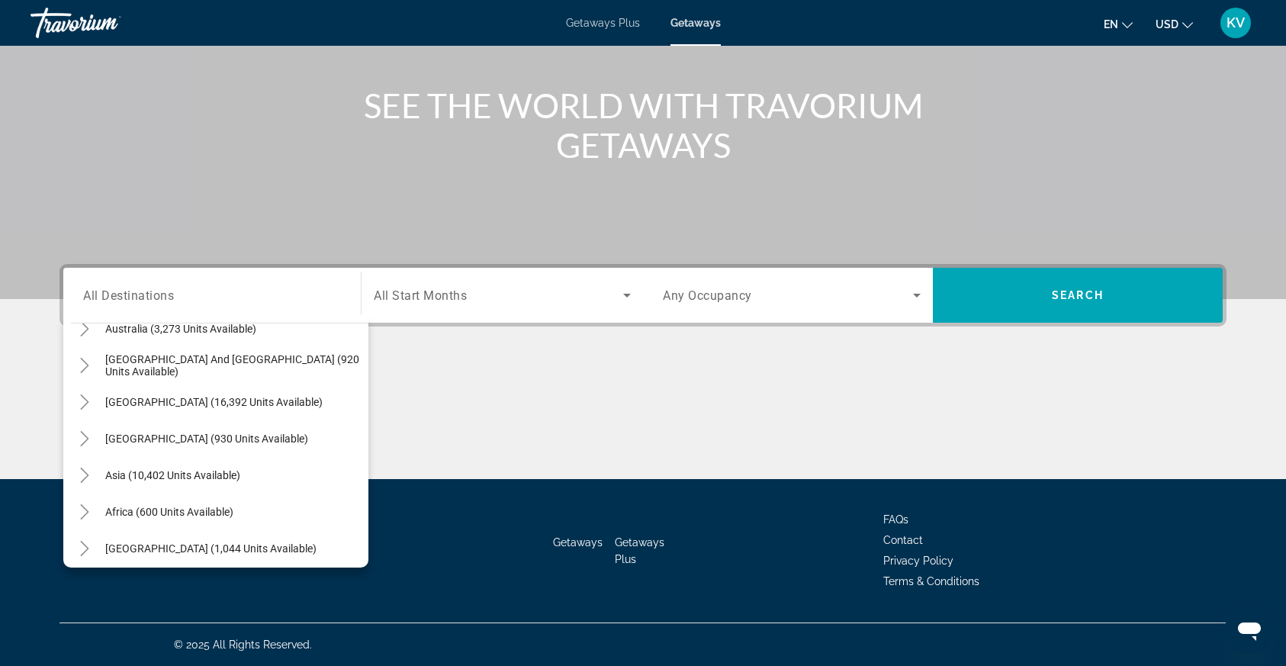
scroll to position [1895, 0]
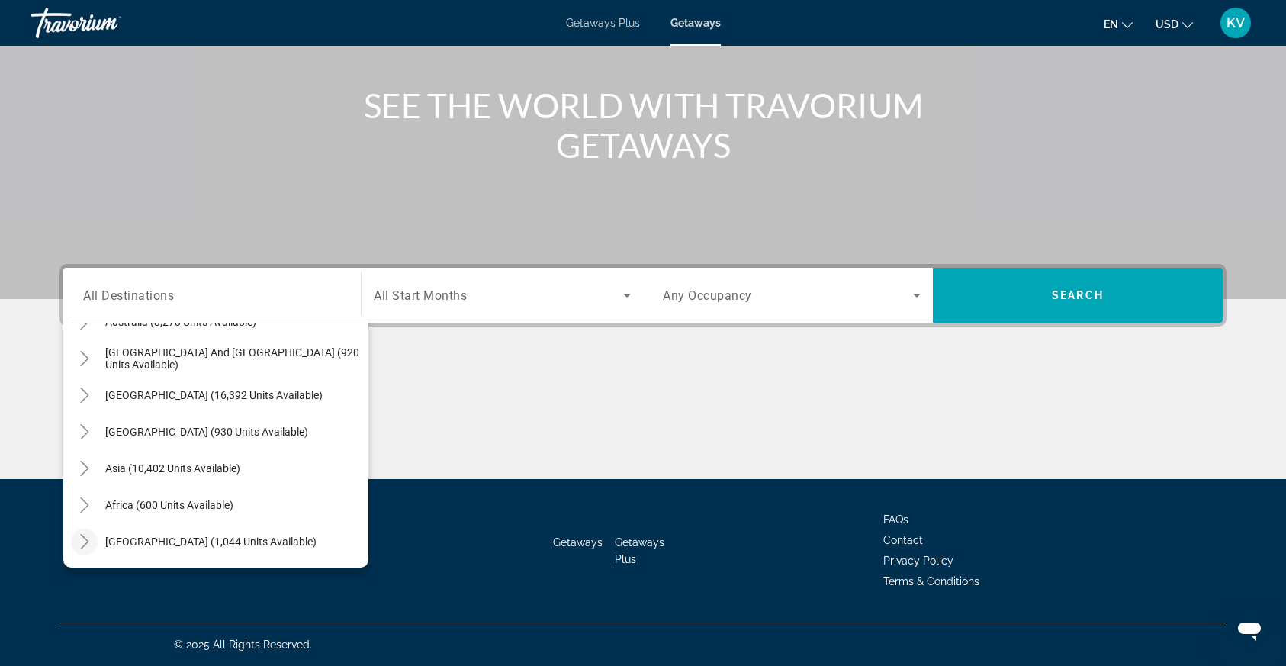
click at [83, 539] on icon "Toggle Middle East (1,044 units available)" at bounding box center [84, 541] width 15 height 15
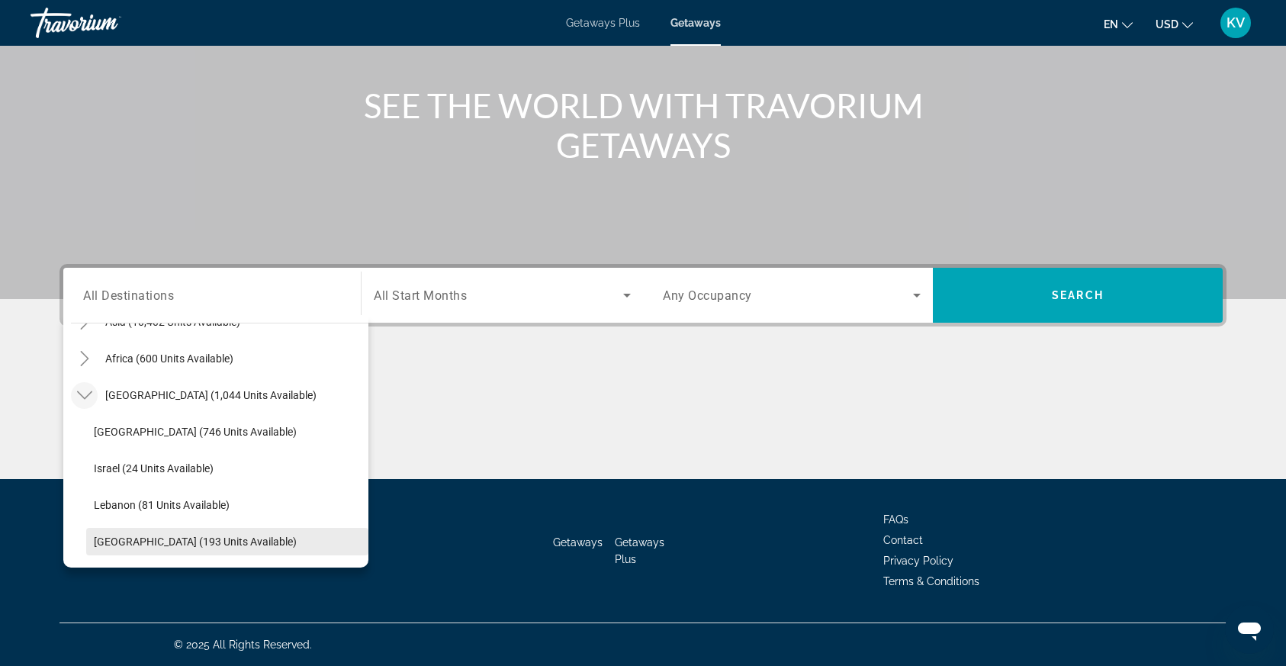
click at [115, 537] on span "[GEOGRAPHIC_DATA] (193 units available)" at bounding box center [195, 542] width 203 height 12
type input "**********"
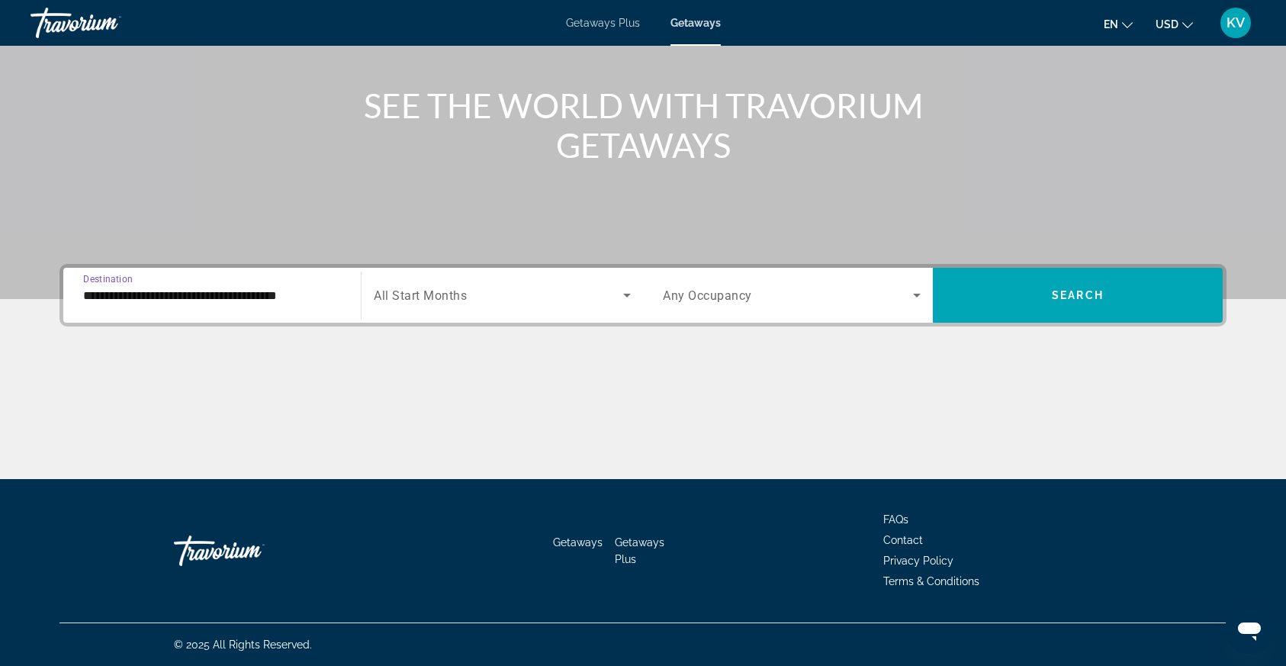
click at [571, 294] on span "Search widget" at bounding box center [498, 295] width 249 height 18
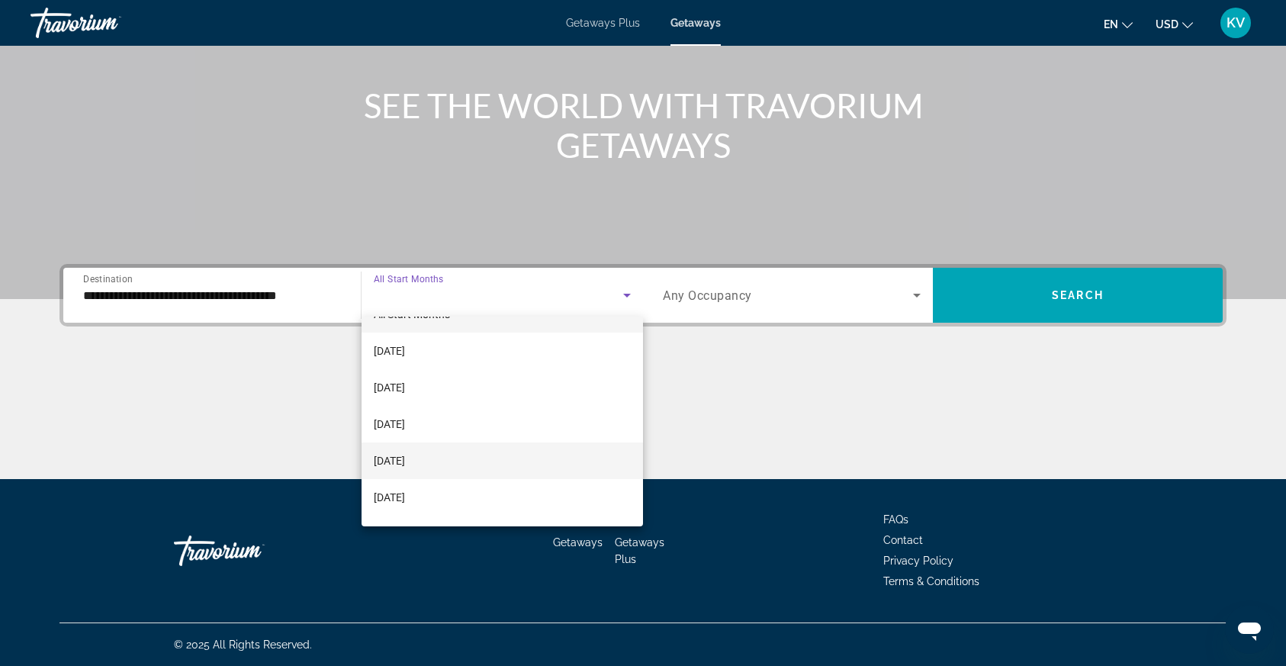
scroll to position [29, 0]
click at [455, 461] on mat-option "[DATE]" at bounding box center [503, 458] width 282 height 37
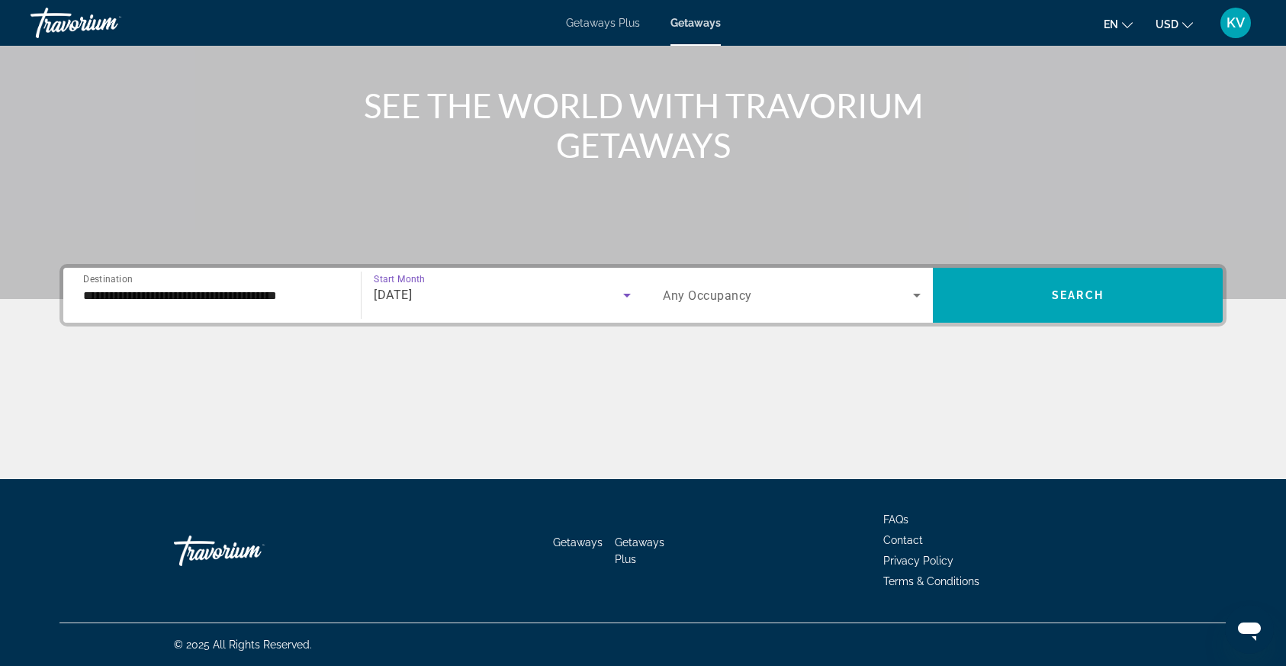
click at [885, 308] on div "Search widget" at bounding box center [792, 295] width 258 height 43
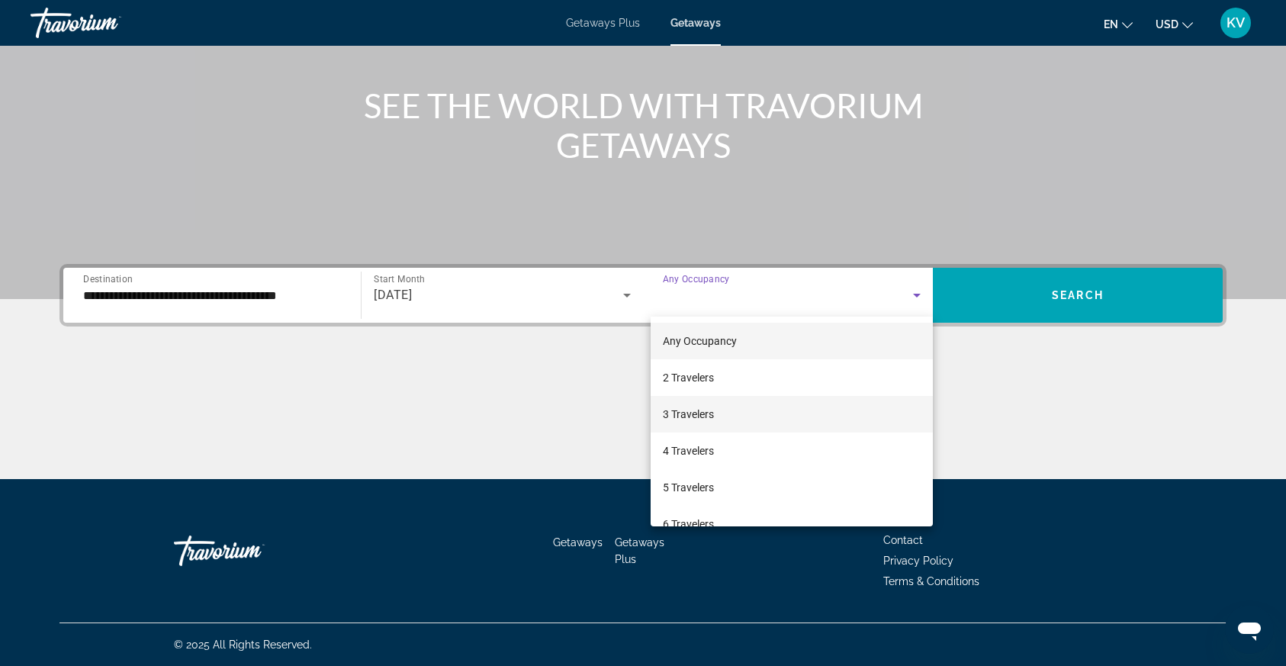
click at [816, 401] on mat-option "3 Travelers" at bounding box center [792, 414] width 282 height 37
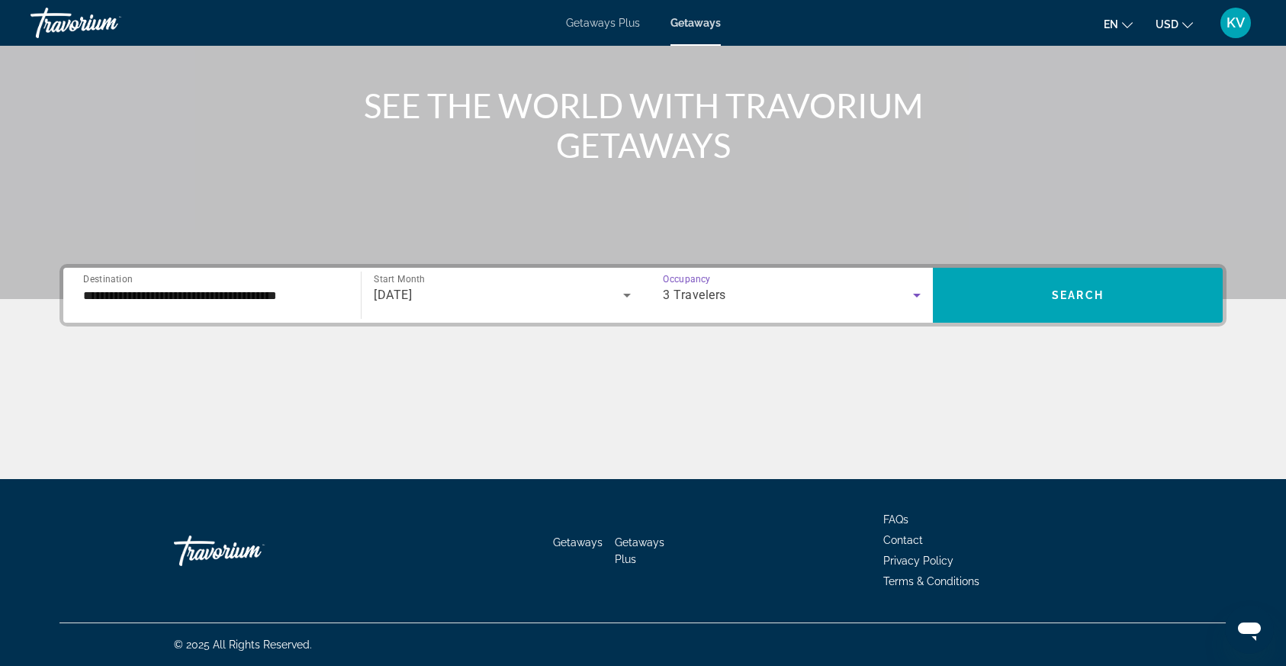
click at [866, 304] on div "3 Travelers" at bounding box center [788, 295] width 250 height 18
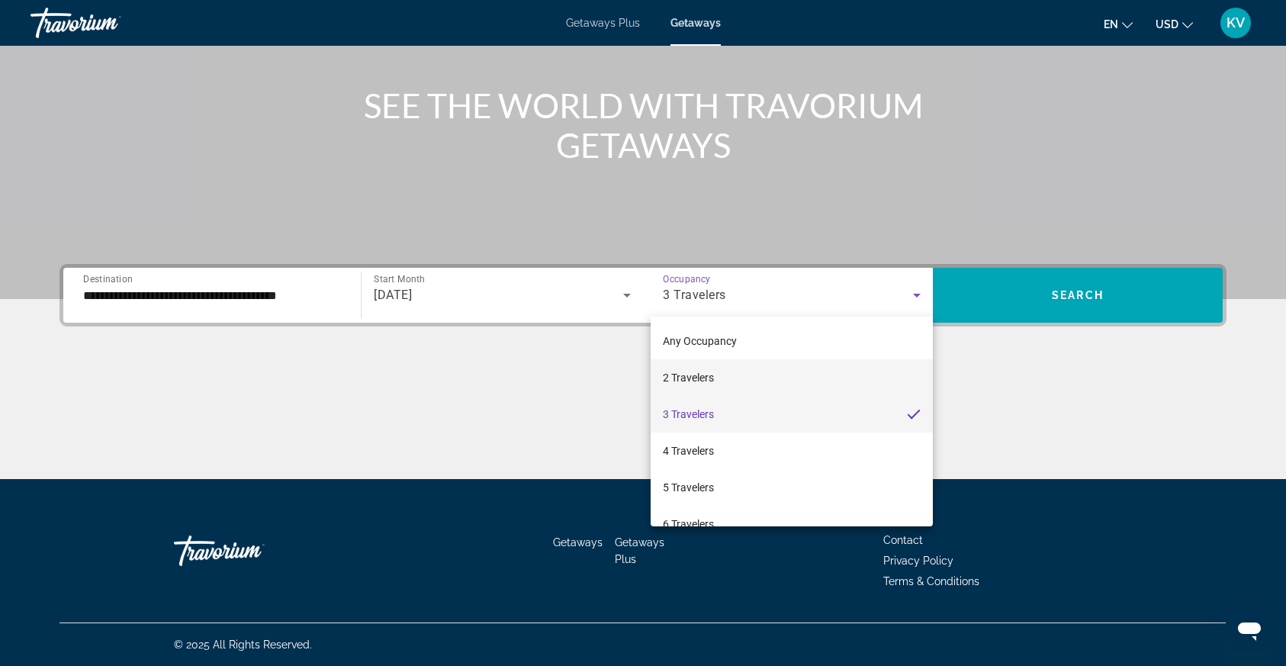
click at [819, 368] on mat-option "2 Travelers" at bounding box center [792, 377] width 282 height 37
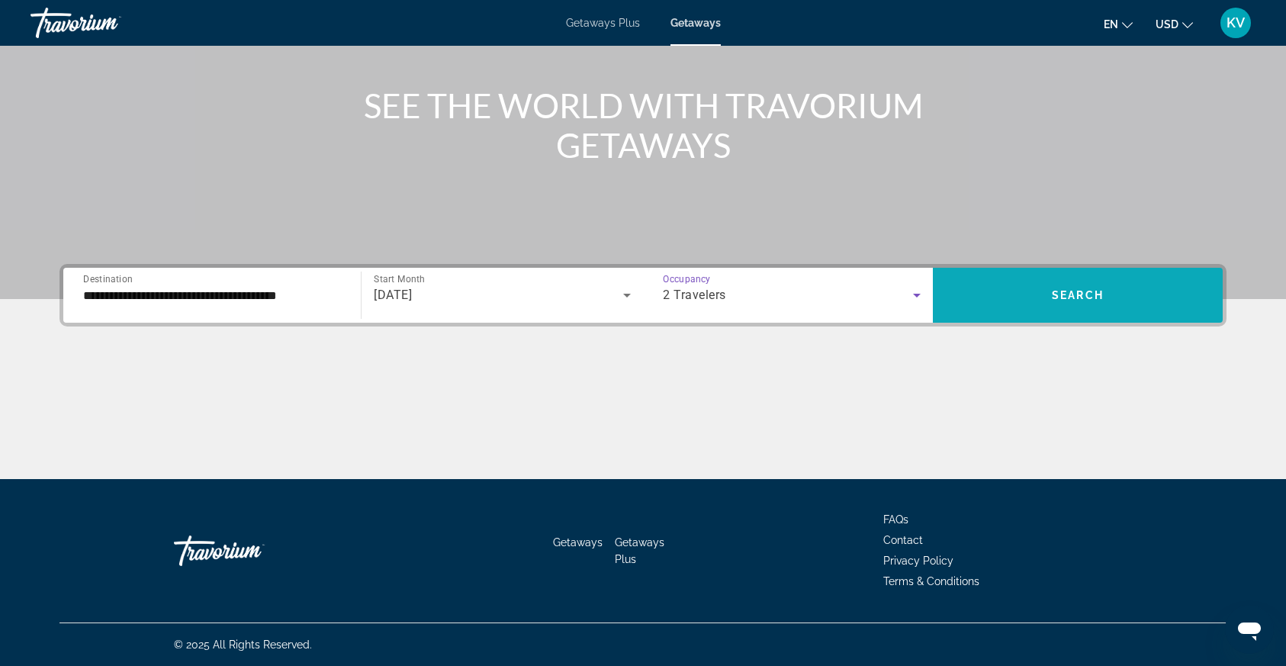
click at [1038, 273] on span "Search widget" at bounding box center [1078, 295] width 290 height 55
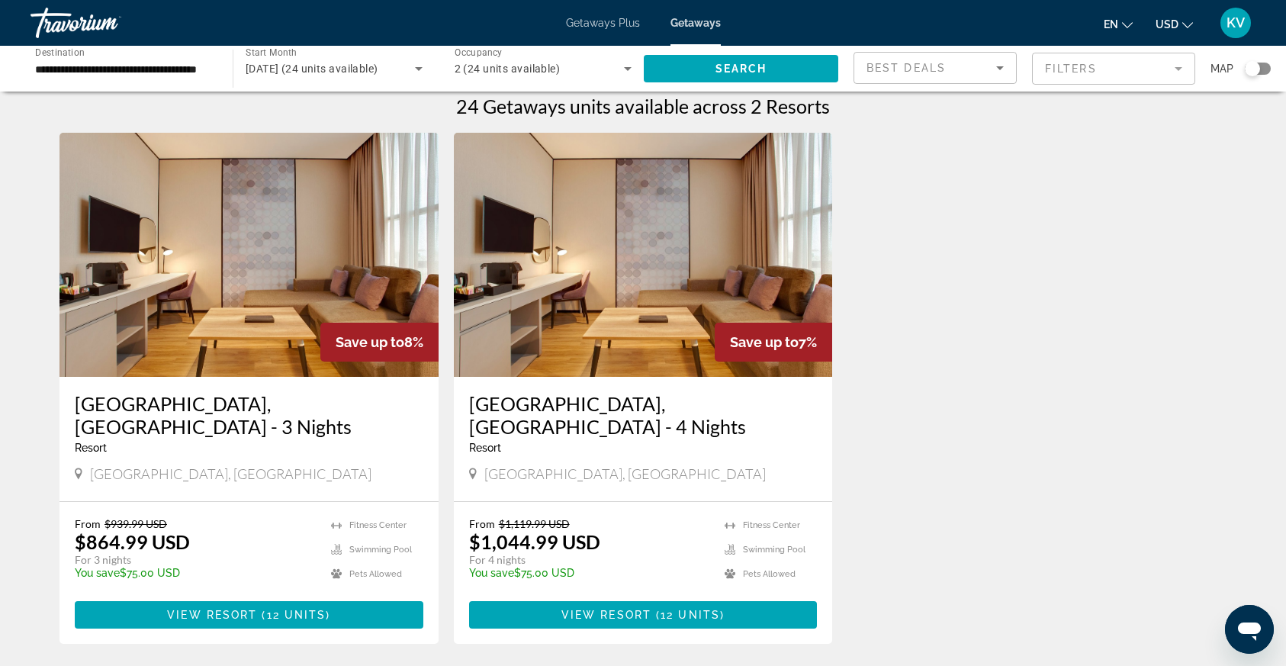
scroll to position [9, 0]
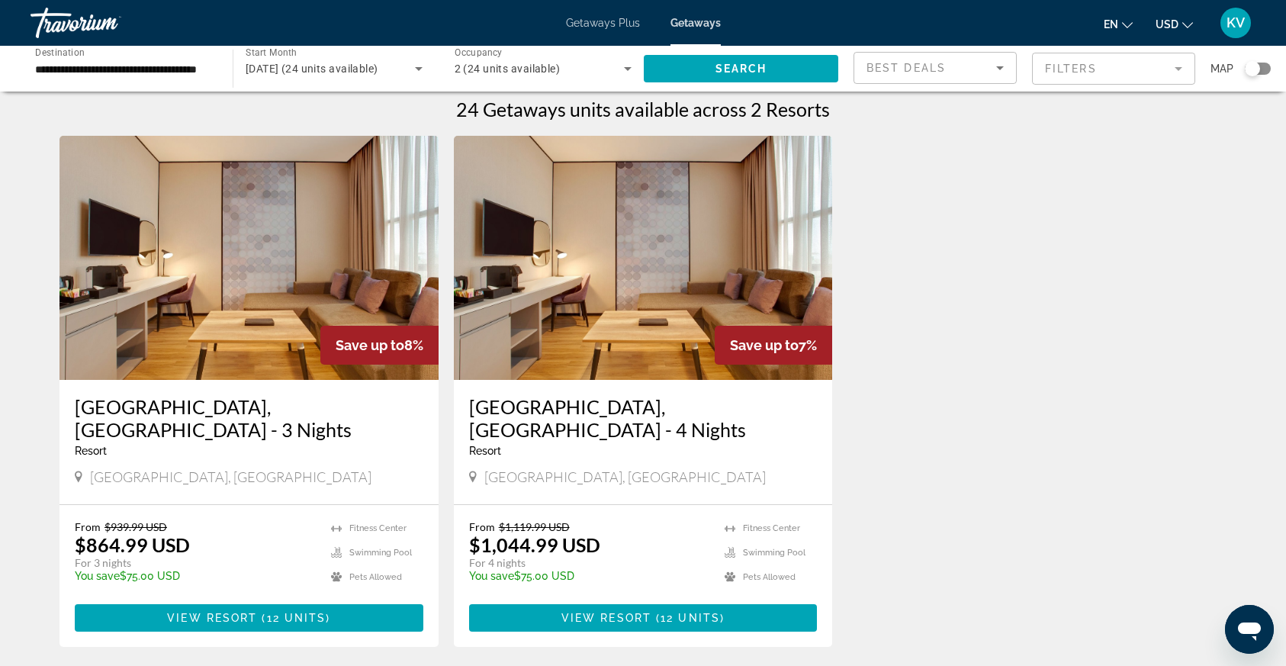
click at [653, 317] on img "Main content" at bounding box center [643, 258] width 379 height 244
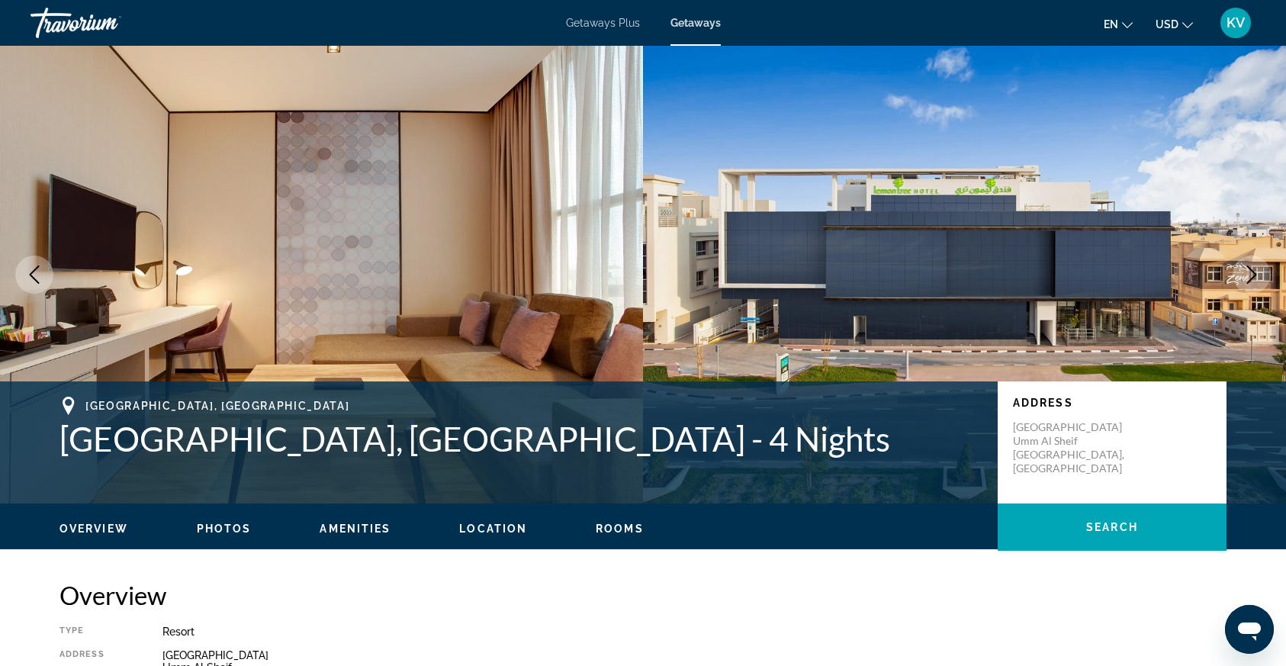
click at [1051, 470] on p "[GEOGRAPHIC_DATA] [GEOGRAPHIC_DATA], [GEOGRAPHIC_DATA]" at bounding box center [1074, 447] width 122 height 55
